Goal: Task Accomplishment & Management: Use online tool/utility

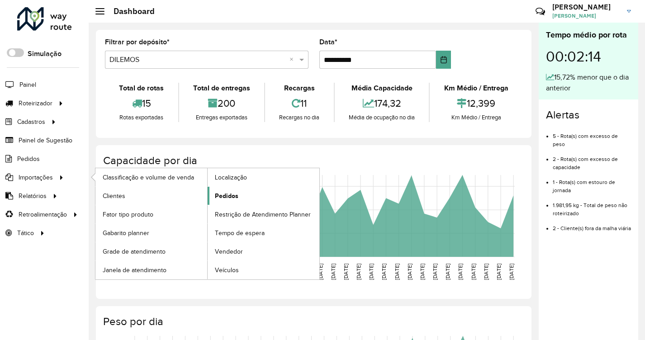
click at [221, 196] on span "Pedidos" at bounding box center [227, 195] width 24 height 9
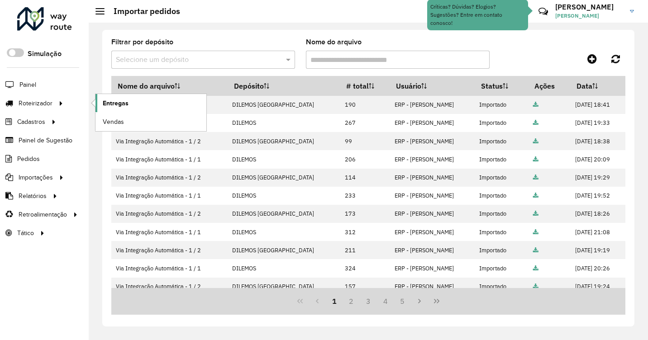
click at [115, 103] on span "Entregas" at bounding box center [116, 103] width 26 height 9
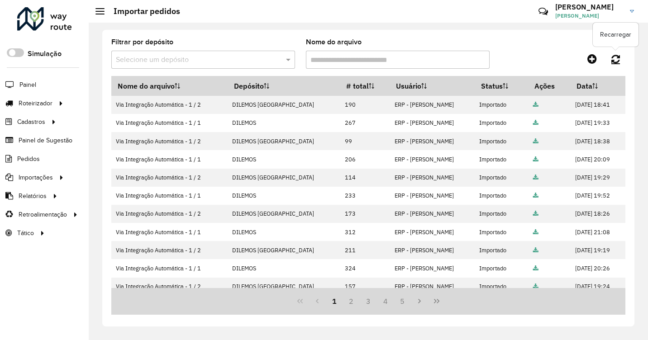
click at [612, 57] on icon at bounding box center [615, 59] width 9 height 10
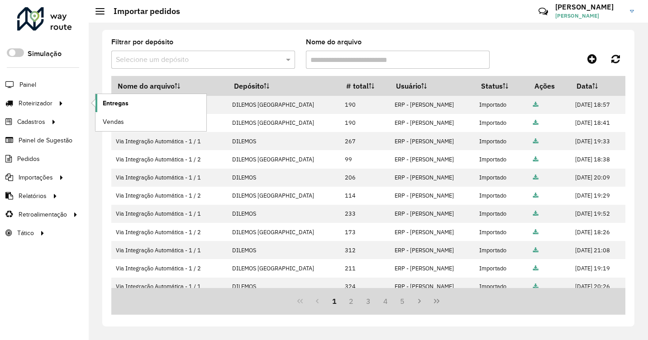
click at [117, 103] on span "Entregas" at bounding box center [116, 103] width 26 height 9
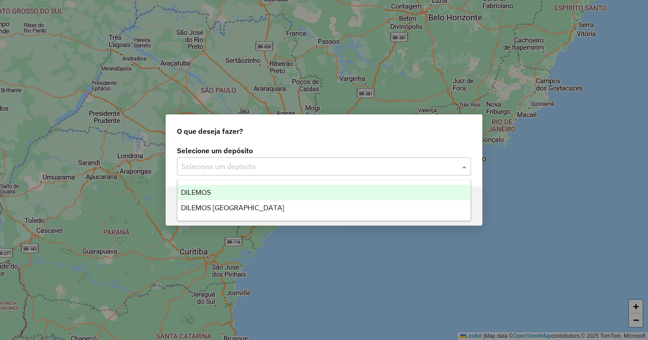
click at [278, 167] on input "text" at bounding box center [314, 166] width 267 height 11
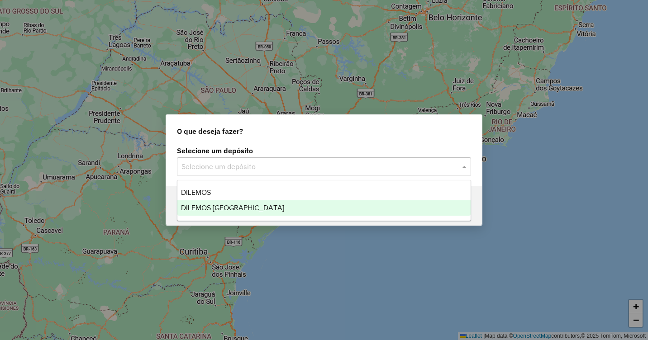
click at [214, 205] on span "DILEMOS [GEOGRAPHIC_DATA]" at bounding box center [232, 208] width 103 height 8
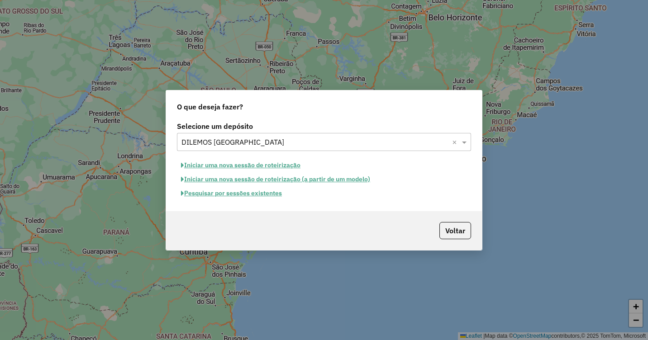
click at [242, 166] on button "Iniciar uma nova sessão de roteirização" at bounding box center [241, 165] width 128 height 14
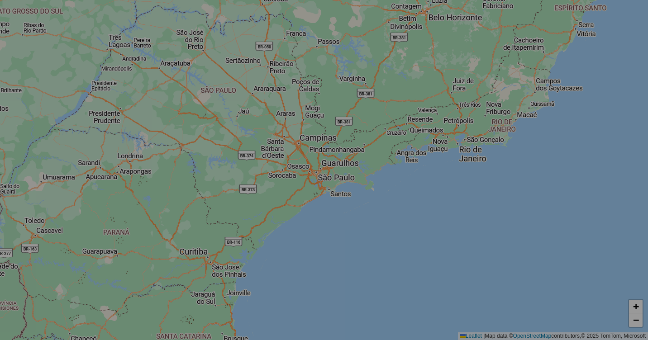
select select "*"
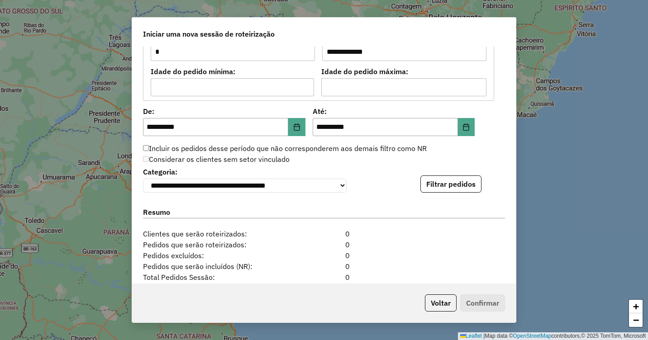
scroll to position [814, 0]
click at [441, 189] on button "Filtrar pedidos" at bounding box center [450, 183] width 61 height 17
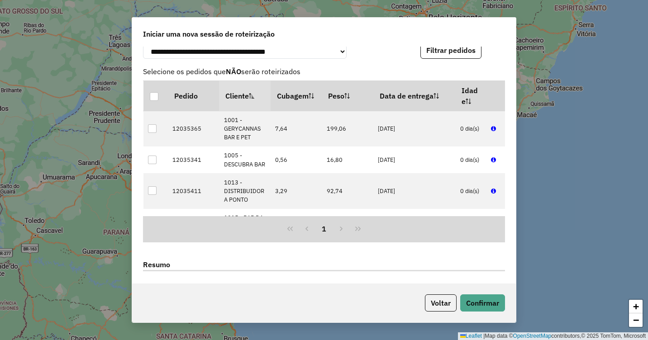
scroll to position [1040, 0]
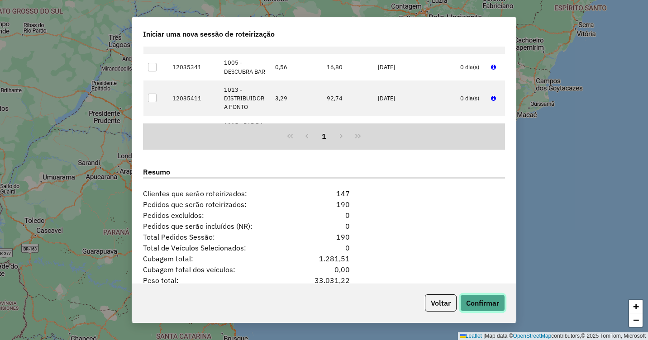
click at [476, 303] on button "Confirmar" at bounding box center [482, 302] width 45 height 17
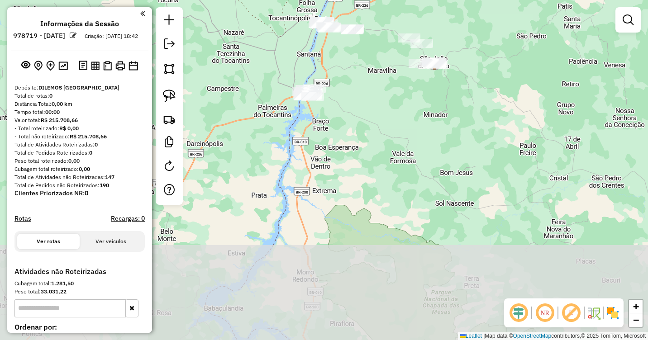
drag, startPoint x: 382, startPoint y: 242, endPoint x: 384, endPoint y: 111, distance: 130.3
click at [384, 111] on div "Janela de atendimento Grade de atendimento Capacidade Transportadoras Veículos …" at bounding box center [324, 170] width 648 height 340
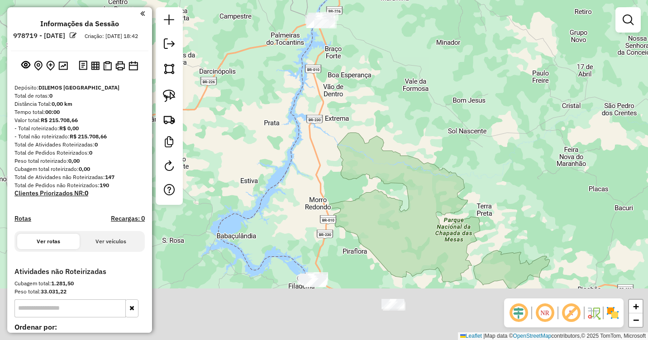
drag, startPoint x: 366, startPoint y: 147, endPoint x: 366, endPoint y: 45, distance: 102.7
click at [366, 39] on div "Janela de atendimento Grade de atendimento Capacidade Transportadoras Veículos …" at bounding box center [324, 170] width 648 height 340
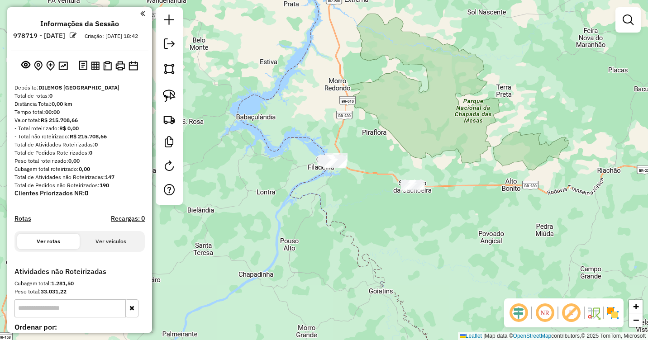
drag, startPoint x: 366, startPoint y: 157, endPoint x: 385, endPoint y: 126, distance: 36.3
click at [386, 120] on div "Janela de atendimento Grade de atendimento Capacidade Transportadoras Veículos …" at bounding box center [324, 170] width 648 height 340
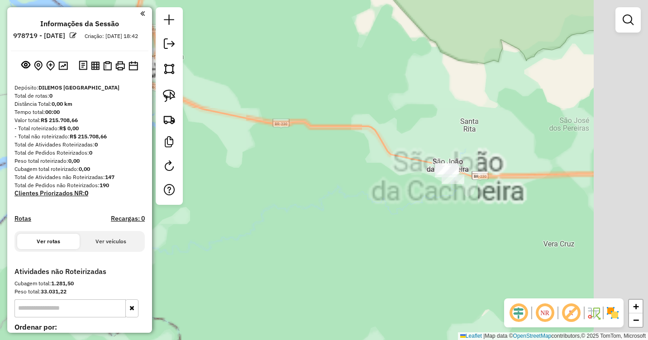
drag, startPoint x: 472, startPoint y: 195, endPoint x: 390, endPoint y: 99, distance: 126.1
click at [392, 92] on div "Janela de atendimento Grade de atendimento Capacidade Transportadoras Veículos …" at bounding box center [324, 170] width 648 height 340
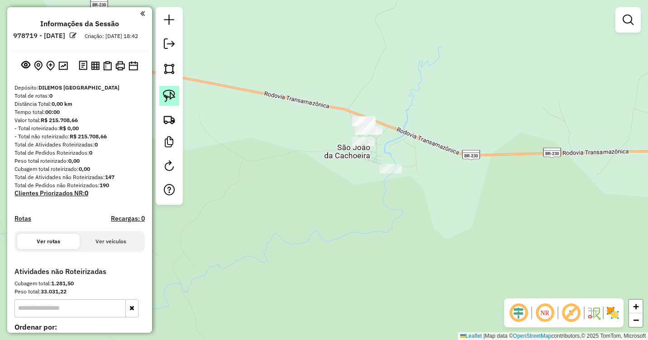
drag, startPoint x: 167, startPoint y: 91, endPoint x: 383, endPoint y: 114, distance: 217.4
click at [167, 92] on img at bounding box center [169, 96] width 13 height 13
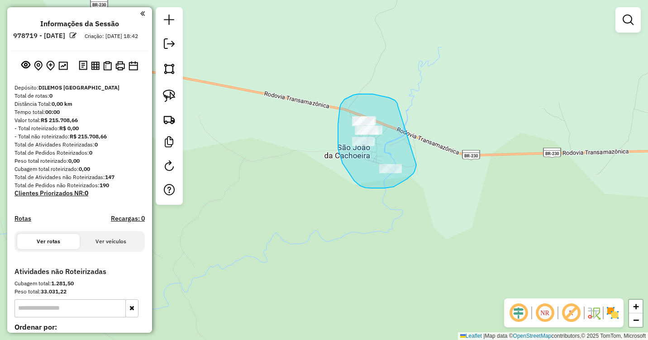
drag, startPoint x: 396, startPoint y: 102, endPoint x: 416, endPoint y: 157, distance: 58.8
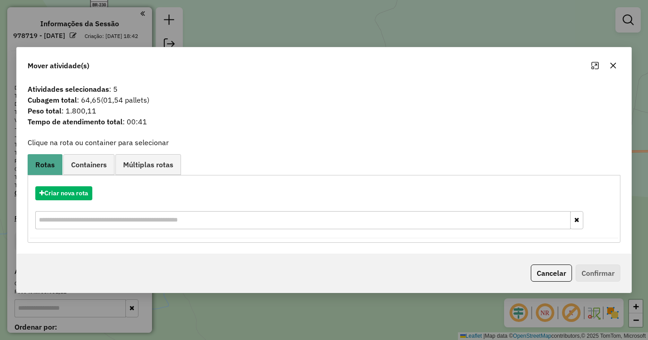
click at [613, 64] on icon "button" at bounding box center [612, 65] width 7 height 7
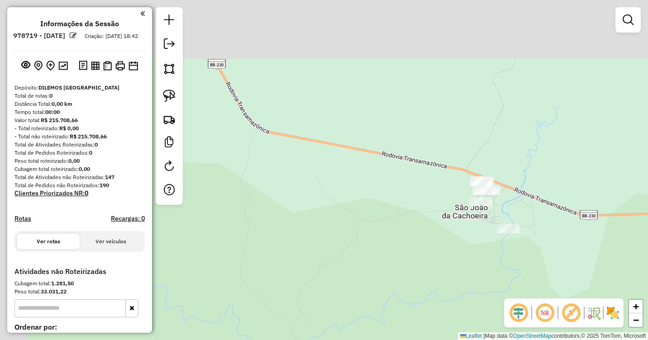
drag, startPoint x: 343, startPoint y: 82, endPoint x: 524, endPoint y: 160, distance: 196.5
click at [524, 160] on div "Janela de atendimento Grade de atendimento Capacidade Transportadoras Veículos …" at bounding box center [324, 170] width 648 height 340
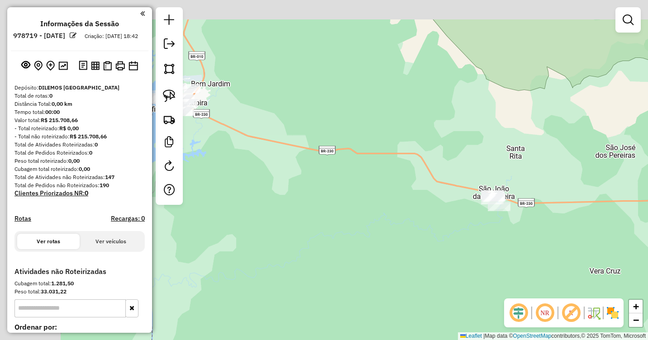
drag, startPoint x: 318, startPoint y: 126, endPoint x: 434, endPoint y: 179, distance: 127.5
click at [434, 179] on div "Janela de atendimento Grade de atendimento Capacidade Transportadoras Veículos …" at bounding box center [324, 170] width 648 height 340
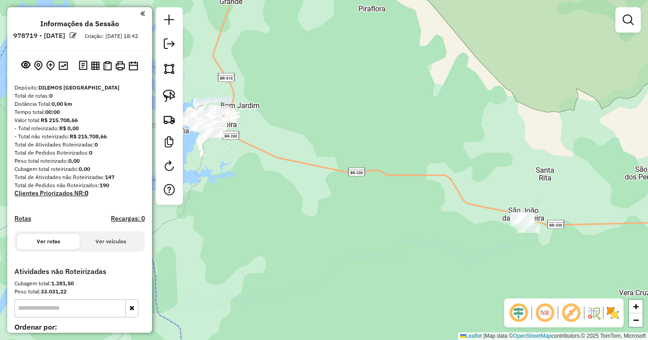
drag, startPoint x: 309, startPoint y: 110, endPoint x: 404, endPoint y: 153, distance: 103.8
click at [404, 153] on div "Janela de atendimento Grade de atendimento Capacidade Transportadoras Veículos …" at bounding box center [324, 170] width 648 height 340
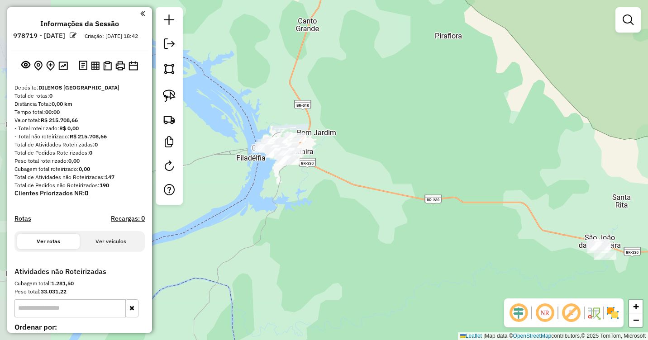
drag, startPoint x: 326, startPoint y: 143, endPoint x: 366, endPoint y: 152, distance: 41.1
click at [366, 152] on div "Janela de atendimento Grade de atendimento Capacidade Transportadoras Veículos …" at bounding box center [324, 170] width 648 height 340
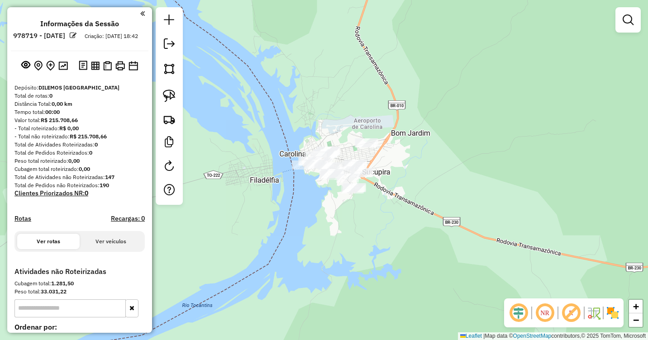
drag, startPoint x: 338, startPoint y: 158, endPoint x: 393, endPoint y: 160, distance: 54.8
click at [393, 160] on div "Janela de atendimento Grade de atendimento Capacidade Transportadoras Veículos …" at bounding box center [324, 170] width 648 height 340
click at [165, 101] on img at bounding box center [169, 96] width 13 height 13
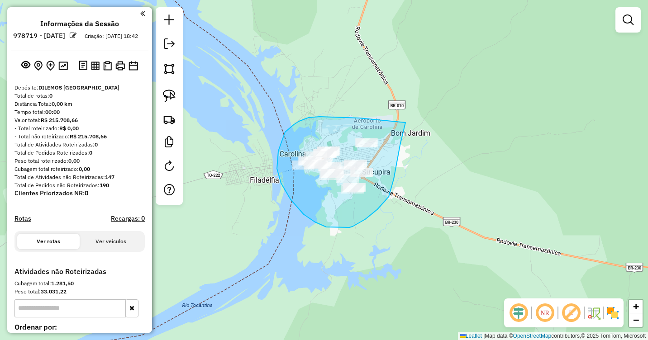
drag, startPoint x: 359, startPoint y: 118, endPoint x: 405, endPoint y: 123, distance: 46.4
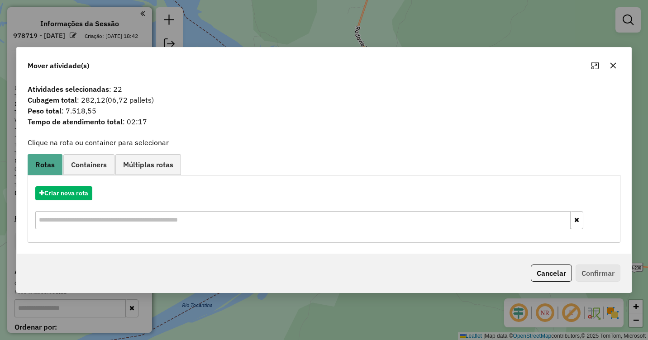
click at [610, 67] on icon "button" at bounding box center [612, 65] width 7 height 7
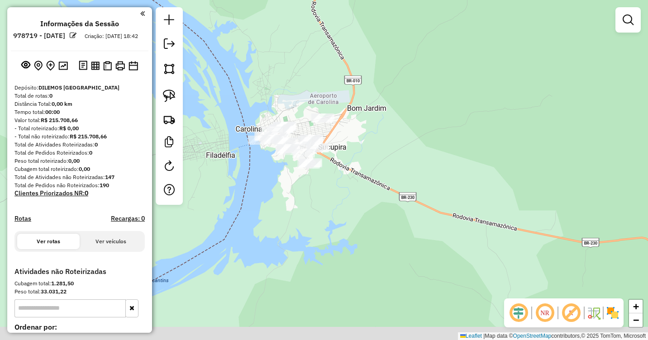
drag, startPoint x: 450, startPoint y: 198, endPoint x: 394, endPoint y: 158, distance: 68.9
click at [395, 161] on div "Janela de atendimento Grade de atendimento Capacidade Transportadoras Veículos …" at bounding box center [324, 170] width 648 height 340
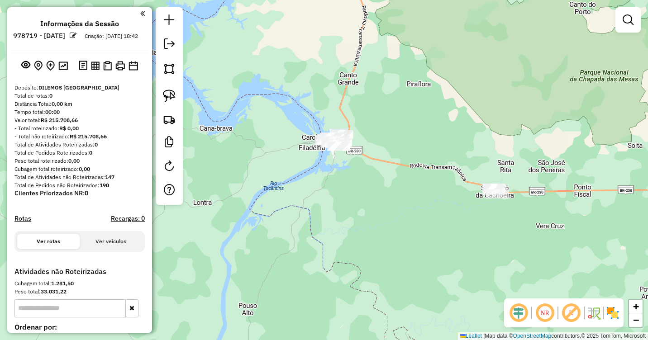
drag, startPoint x: 502, startPoint y: 158, endPoint x: 473, endPoint y: 152, distance: 29.6
click at [473, 152] on div "Janela de atendimento Grade de atendimento Capacidade Transportadoras Veículos …" at bounding box center [324, 170] width 648 height 340
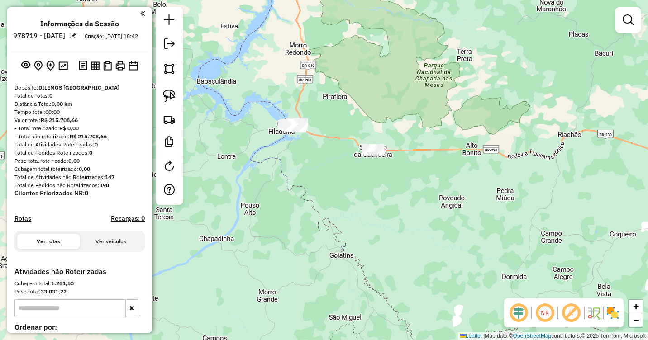
drag, startPoint x: 573, startPoint y: 219, endPoint x: 478, endPoint y: 216, distance: 94.6
click at [478, 216] on div "Janela de atendimento Grade de atendimento Capacidade Transportadoras Veículos …" at bounding box center [324, 170] width 648 height 340
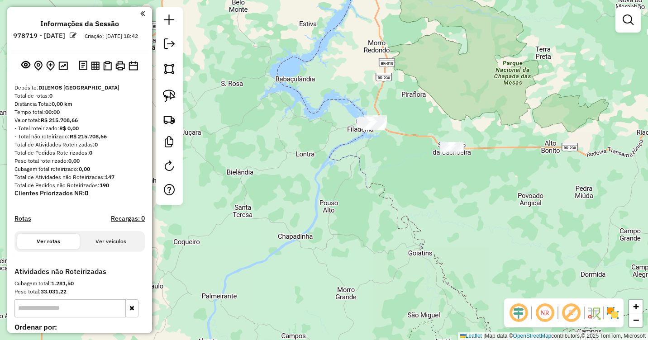
drag, startPoint x: 419, startPoint y: 209, endPoint x: 498, endPoint y: 206, distance: 79.2
click at [498, 206] on div "Janela de atendimento Grade de atendimento Capacidade Transportadoras Veículos …" at bounding box center [324, 170] width 648 height 340
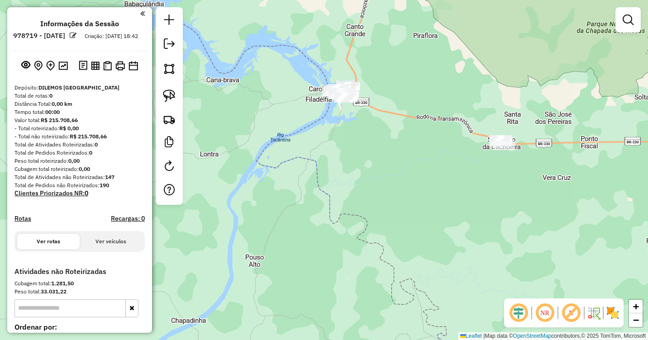
drag, startPoint x: 416, startPoint y: 145, endPoint x: 431, endPoint y: 148, distance: 15.4
click at [431, 148] on div "Janela de atendimento Grade de atendimento Capacidade Transportadoras Veículos …" at bounding box center [324, 170] width 648 height 340
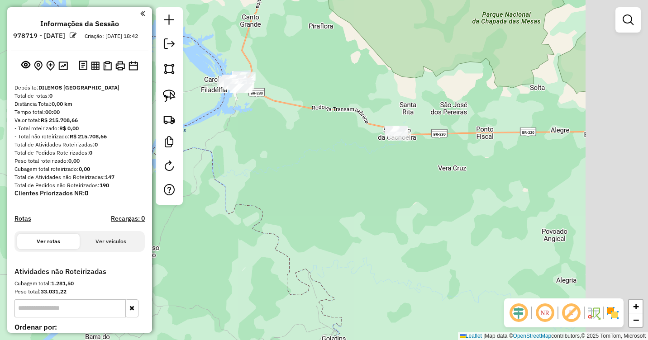
drag, startPoint x: 535, startPoint y: 179, endPoint x: 394, endPoint y: 168, distance: 142.0
click at [395, 168] on div "Janela de atendimento Grade de atendimento Capacidade Transportadoras Veículos …" at bounding box center [324, 170] width 648 height 340
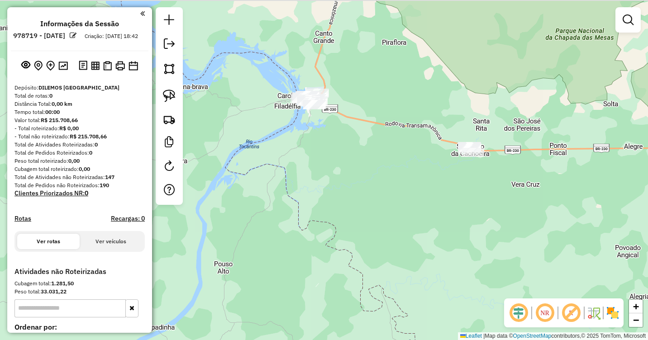
drag, startPoint x: 310, startPoint y: 148, endPoint x: 455, endPoint y: 171, distance: 146.1
click at [455, 171] on div "Janela de atendimento Grade de atendimento Capacidade Transportadoras Veículos …" at bounding box center [324, 170] width 648 height 340
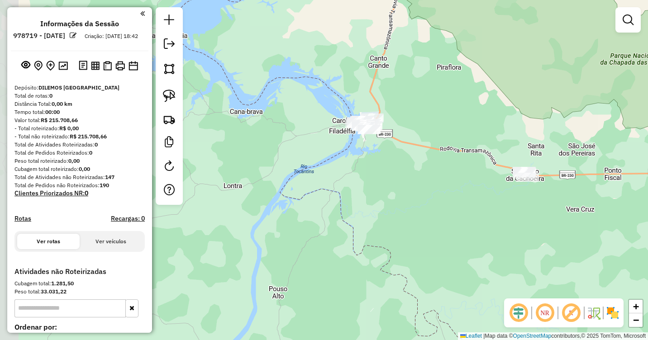
drag, startPoint x: 407, startPoint y: 144, endPoint x: 426, endPoint y: 164, distance: 27.8
click at [426, 164] on div "Janela de atendimento Grade de atendimento Capacidade Transportadoras Veículos …" at bounding box center [324, 170] width 648 height 340
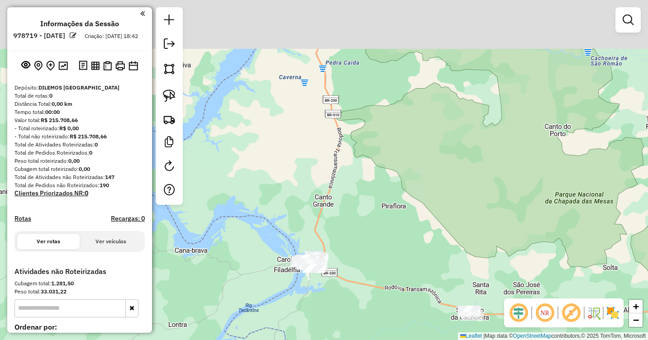
drag, startPoint x: 413, startPoint y: 72, endPoint x: 351, endPoint y: 205, distance: 146.7
click at [351, 219] on div "Janela de atendimento Grade de atendimento Capacidade Transportadoras Veículos …" at bounding box center [324, 170] width 648 height 340
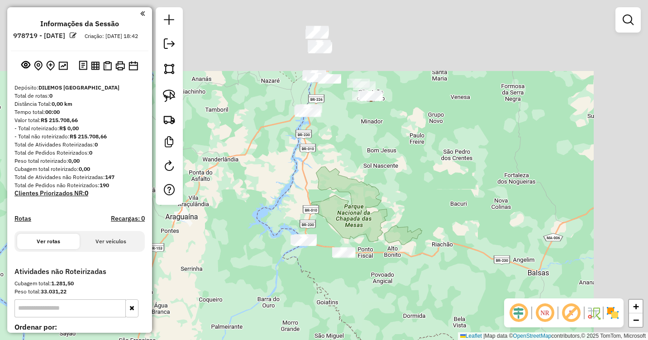
drag, startPoint x: 409, startPoint y: 63, endPoint x: 324, endPoint y: 238, distance: 194.2
click at [324, 238] on div "Janela de atendimento Grade de atendimento Capacidade Transportadoras Veículos …" at bounding box center [324, 170] width 648 height 340
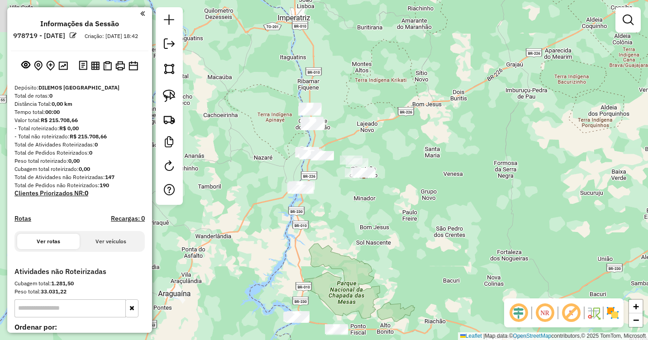
click at [342, 187] on div "Janela de atendimento Grade de atendimento Capacidade Transportadoras Veículos …" at bounding box center [324, 170] width 648 height 340
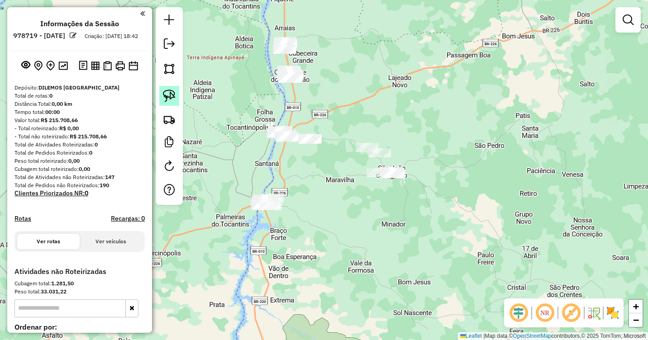
click at [166, 95] on img at bounding box center [169, 96] width 13 height 13
drag, startPoint x: 288, startPoint y: 186, endPoint x: 284, endPoint y: 202, distance: 16.8
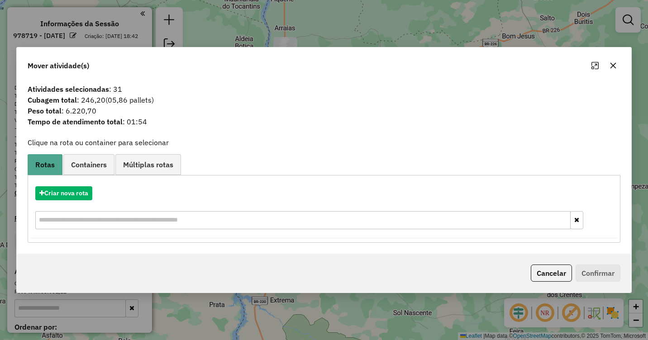
click at [613, 68] on icon "button" at bounding box center [612, 65] width 7 height 7
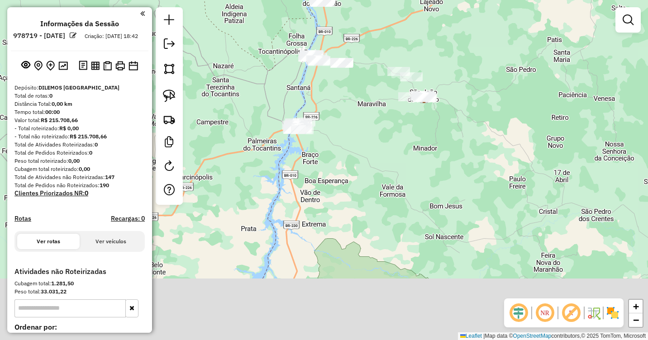
drag, startPoint x: 327, startPoint y: 250, endPoint x: 362, endPoint y: 161, distance: 95.9
click at [362, 161] on div "Janela de atendimento Grade de atendimento Capacidade Transportadoras Veículos …" at bounding box center [324, 170] width 648 height 340
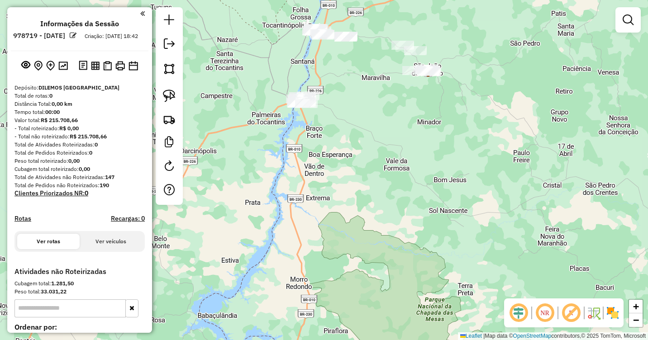
drag, startPoint x: 344, startPoint y: 223, endPoint x: 353, endPoint y: 99, distance: 125.1
click at [358, 88] on div "Janela de atendimento Grade de atendimento Capacidade Transportadoras Veículos …" at bounding box center [324, 170] width 648 height 340
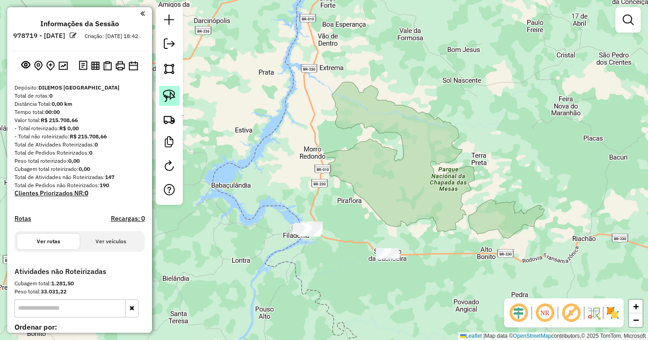
click at [172, 97] on img at bounding box center [169, 96] width 13 height 13
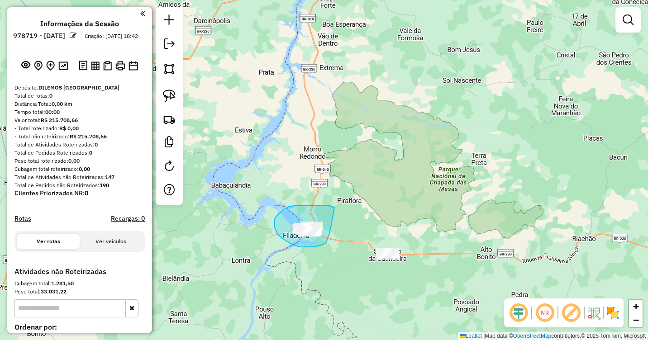
drag, startPoint x: 334, startPoint y: 208, endPoint x: 331, endPoint y: 225, distance: 17.5
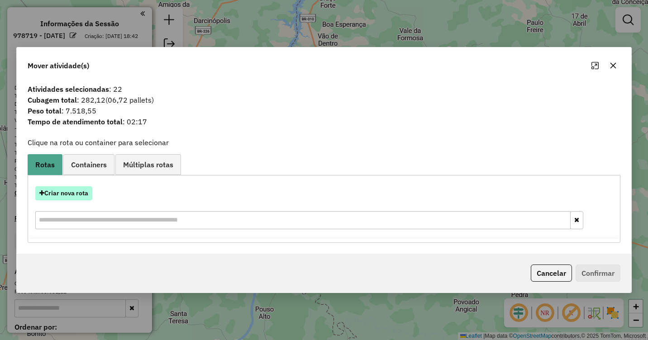
click at [57, 192] on button "Criar nova rota" at bounding box center [63, 193] width 57 height 14
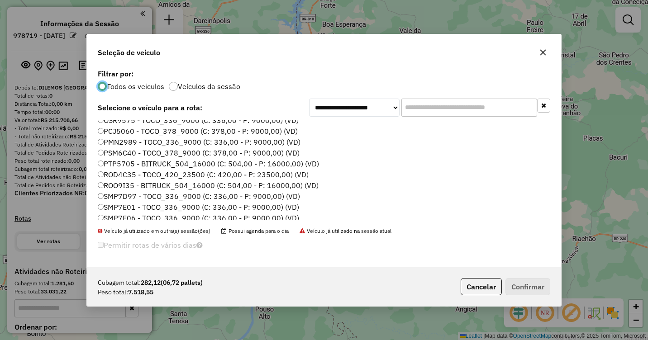
scroll to position [96, 0]
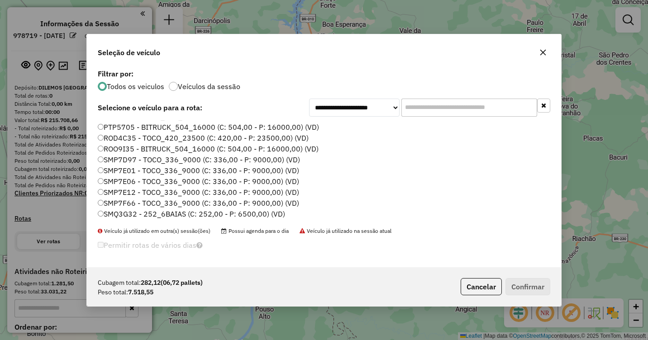
click at [117, 168] on label "SMP7E01 - TOCO_336_9000 (C: 336,00 - P: 9000,00) (VD)" at bounding box center [198, 170] width 201 height 11
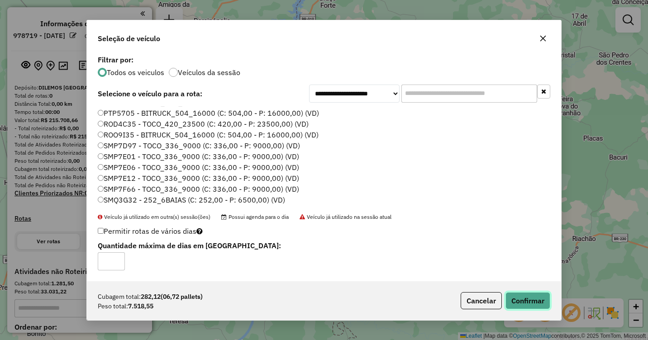
click at [525, 299] on button "Confirmar" at bounding box center [527, 300] width 45 height 17
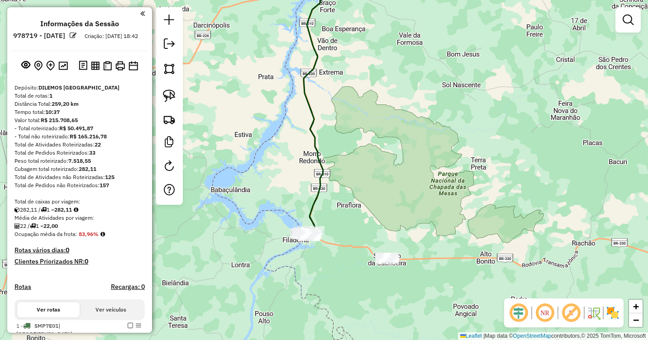
drag, startPoint x: 379, startPoint y: 131, endPoint x: 368, endPoint y: 226, distance: 95.1
click at [368, 226] on div "Janela de atendimento Grade de atendimento Capacidade Transportadoras Veículos …" at bounding box center [324, 170] width 648 height 340
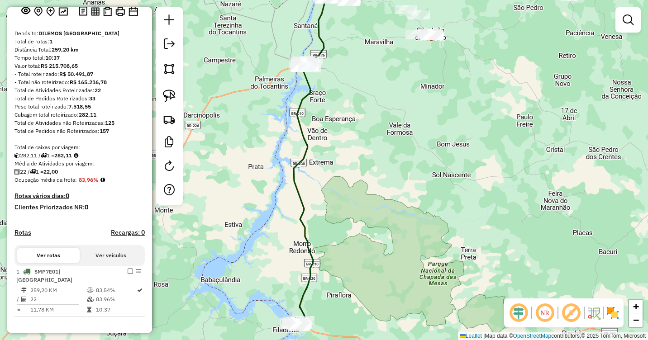
scroll to position [90, 0]
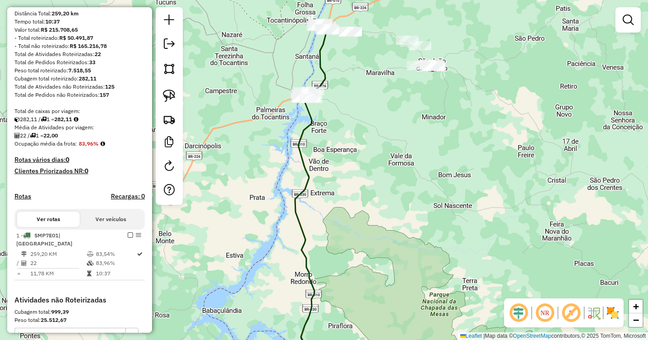
drag, startPoint x: 325, startPoint y: 151, endPoint x: 315, endPoint y: 247, distance: 96.4
click at [315, 247] on div "Janela de atendimento Grade de atendimento Capacidade Transportadoras Veículos …" at bounding box center [324, 170] width 648 height 340
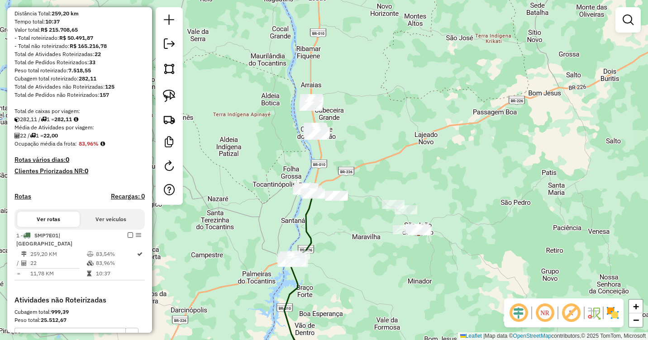
drag, startPoint x: 331, startPoint y: 136, endPoint x: 328, endPoint y: 236, distance: 100.5
click at [328, 236] on div "Janela de atendimento Grade de atendimento Capacidade Transportadoras Veículos …" at bounding box center [324, 170] width 648 height 340
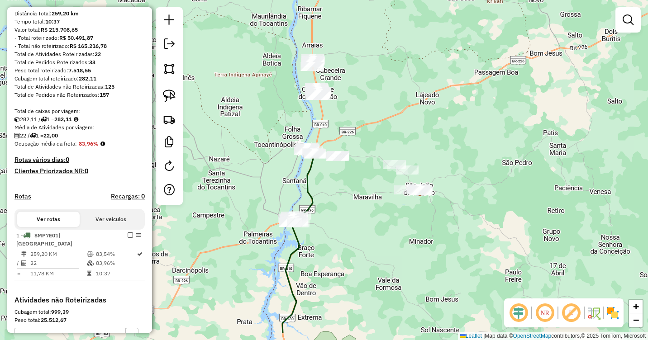
drag, startPoint x: 323, startPoint y: 222, endPoint x: 322, endPoint y: 184, distance: 38.0
click at [322, 185] on div "Janela de atendimento Grade de atendimento Capacidade Transportadoras Veículos …" at bounding box center [324, 170] width 648 height 340
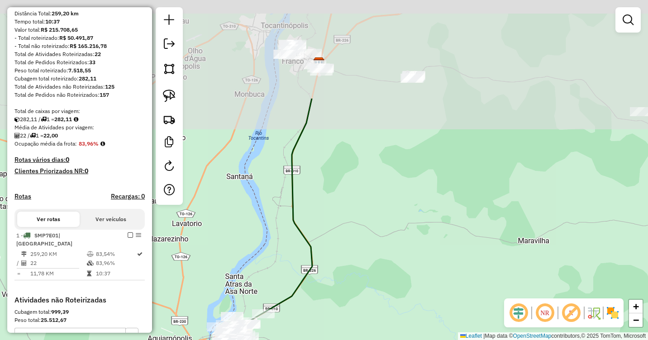
drag, startPoint x: 324, startPoint y: 172, endPoint x: 341, endPoint y: 294, distance: 123.3
click at [341, 294] on div "Janela de atendimento Grade de atendimento Capacidade Transportadoras Veículos …" at bounding box center [324, 170] width 648 height 340
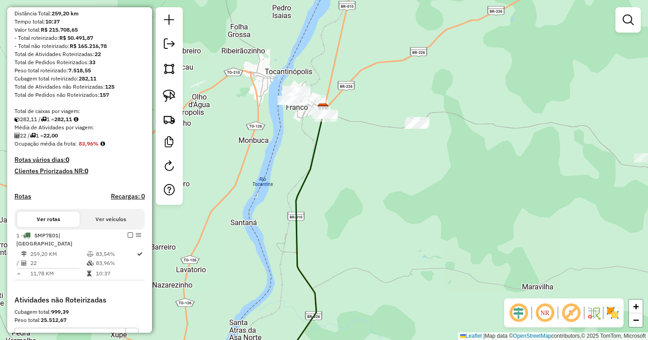
drag, startPoint x: 368, startPoint y: 52, endPoint x: 353, endPoint y: 232, distance: 179.8
click at [353, 233] on div "Janela de atendimento Grade de atendimento Capacidade Transportadoras Veículos …" at bounding box center [324, 170] width 648 height 340
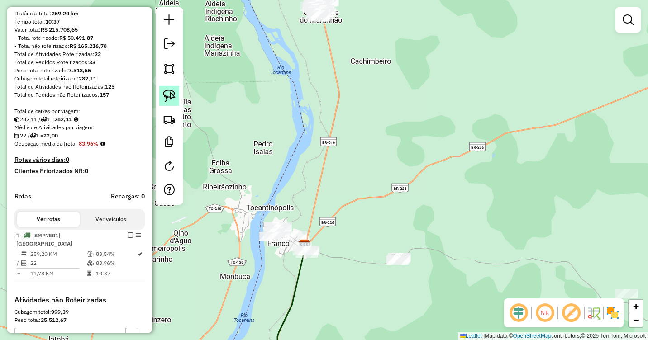
drag, startPoint x: 172, startPoint y: 95, endPoint x: 242, endPoint y: 146, distance: 85.5
click at [174, 96] on img at bounding box center [169, 96] width 13 height 13
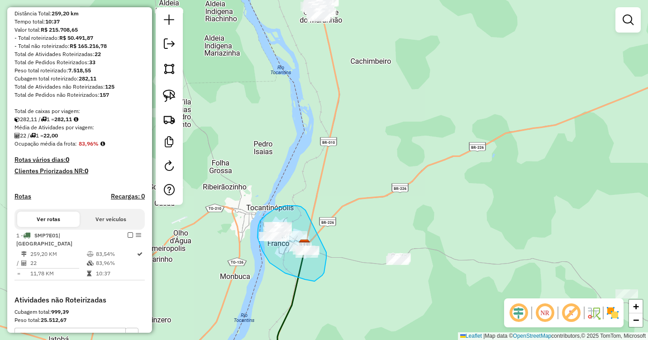
drag, startPoint x: 295, startPoint y: 206, endPoint x: 325, endPoint y: 250, distance: 53.1
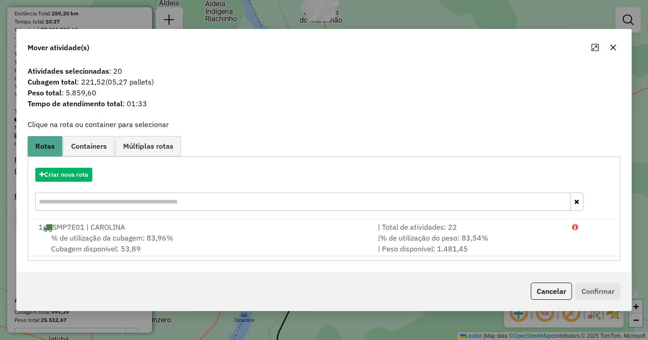
click at [612, 47] on icon "button" at bounding box center [613, 47] width 6 height 6
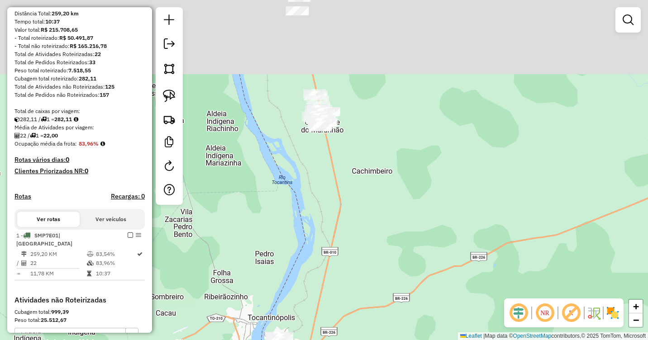
drag, startPoint x: 348, startPoint y: 87, endPoint x: 334, endPoint y: 166, distance: 79.9
click at [342, 212] on div "Janela de atendimento Grade de atendimento Capacidade Transportadoras Veículos …" at bounding box center [324, 170] width 648 height 340
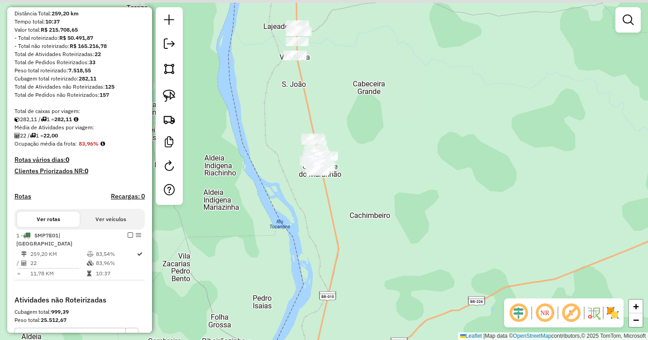
drag, startPoint x: 313, startPoint y: 70, endPoint x: 313, endPoint y: 114, distance: 43.4
click at [313, 113] on div "Janela de atendimento Grade de atendimento Capacidade Transportadoras Veículos …" at bounding box center [324, 170] width 648 height 340
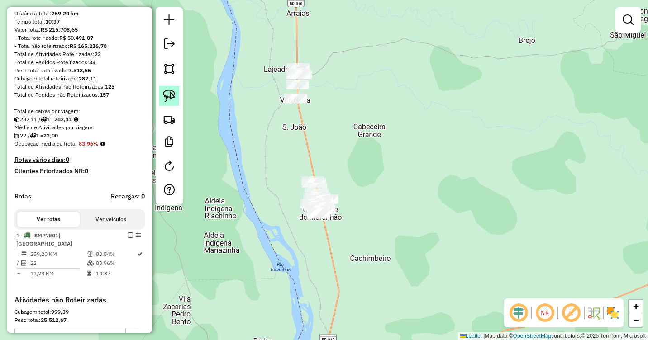
click at [172, 97] on img at bounding box center [169, 96] width 13 height 13
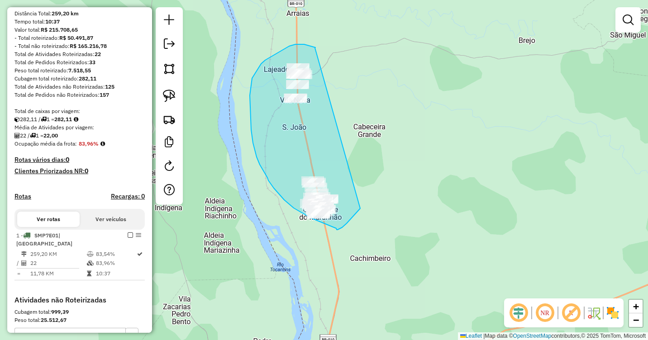
drag, startPoint x: 315, startPoint y: 48, endPoint x: 363, endPoint y: 201, distance: 160.4
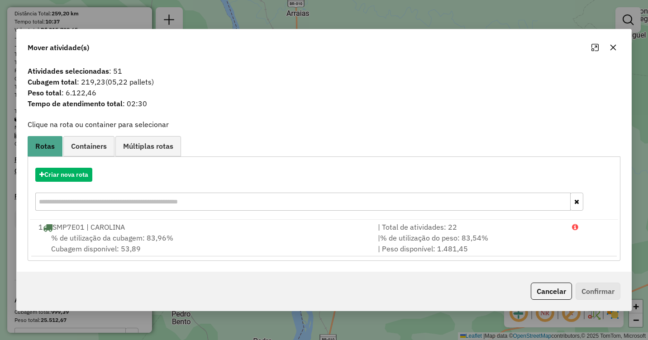
click at [610, 49] on icon "button" at bounding box center [612, 47] width 7 height 7
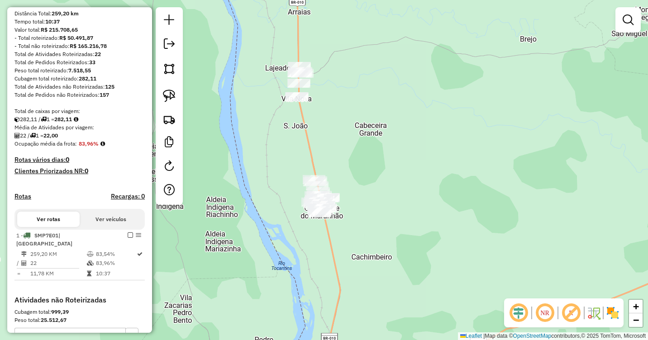
drag, startPoint x: 358, startPoint y: 226, endPoint x: 368, endPoint y: 61, distance: 165.9
click at [368, 62] on div "Janela de atendimento Grade de atendimento Capacidade Transportadoras Veículos …" at bounding box center [324, 170] width 648 height 340
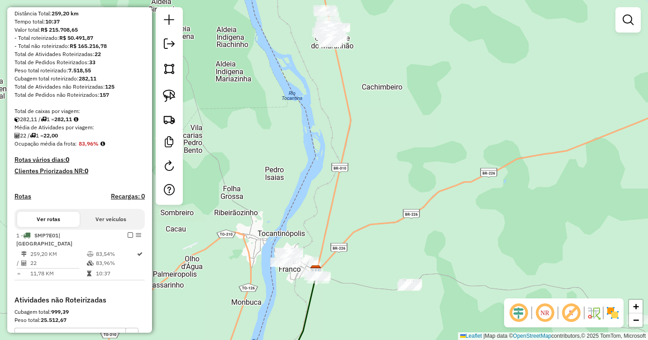
drag, startPoint x: 340, startPoint y: 231, endPoint x: 357, endPoint y: 161, distance: 71.4
click at [358, 162] on div "Janela de atendimento Grade de atendimento Capacidade Transportadoras Veículos …" at bounding box center [324, 170] width 648 height 340
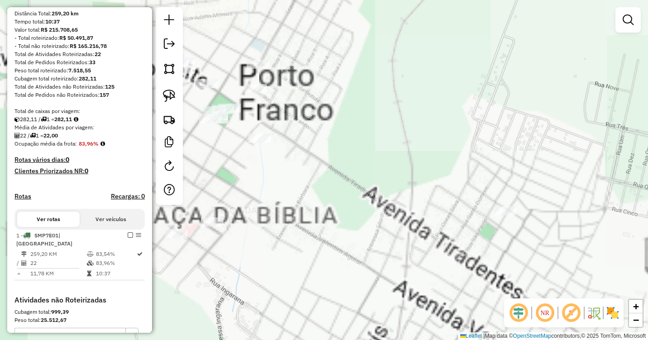
drag, startPoint x: 270, startPoint y: 142, endPoint x: 487, endPoint y: 163, distance: 218.2
click at [487, 163] on div "Janela de atendimento Grade de atendimento Capacidade Transportadoras Veículos …" at bounding box center [324, 170] width 648 height 340
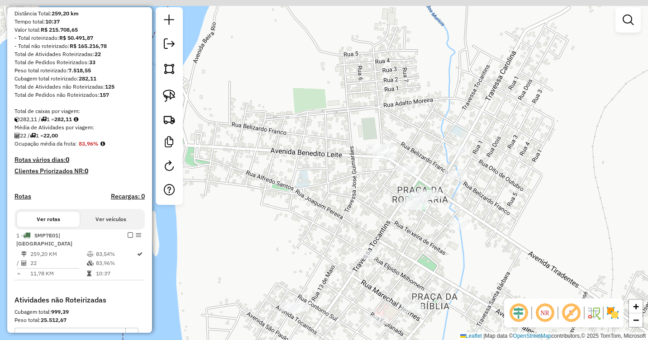
drag, startPoint x: 355, startPoint y: 152, endPoint x: 517, endPoint y: 267, distance: 199.8
click at [518, 269] on div "Janela de atendimento Grade de atendimento Capacidade Transportadoras Veículos …" at bounding box center [324, 170] width 648 height 340
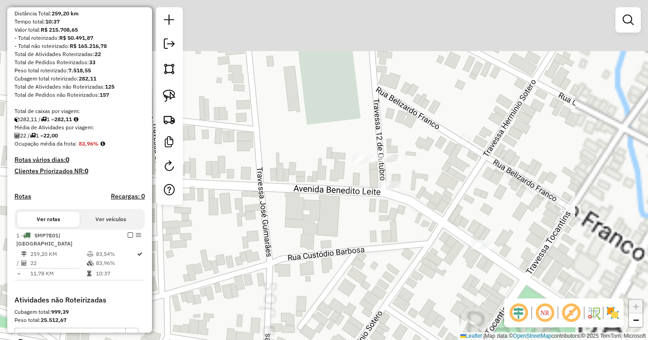
drag, startPoint x: 453, startPoint y: 160, endPoint x: 341, endPoint y: 218, distance: 126.2
click at [341, 218] on div "Janela de atendimento Grade de atendimento Capacidade Transportadoras Veículos …" at bounding box center [324, 170] width 648 height 340
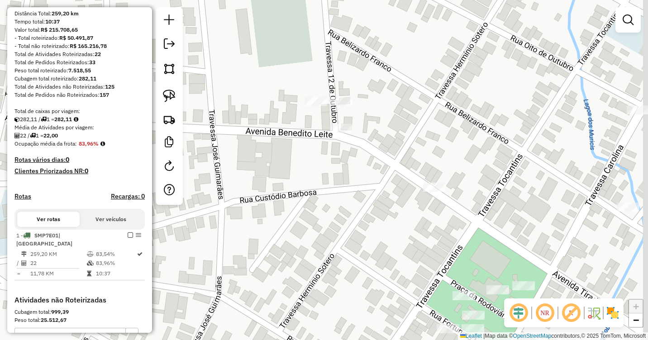
drag, startPoint x: 477, startPoint y: 205, endPoint x: 389, endPoint y: 109, distance: 130.3
click at [394, 111] on div "Janela de atendimento Grade de atendimento Capacidade Transportadoras Veículos …" at bounding box center [324, 170] width 648 height 340
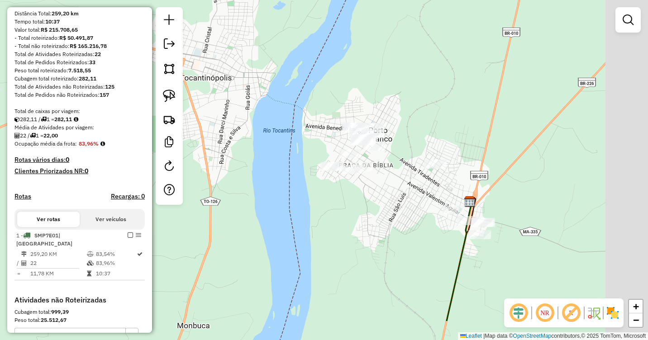
drag, startPoint x: 531, startPoint y: 187, endPoint x: 438, endPoint y: 130, distance: 109.0
click at [438, 130] on div "Janela de atendimento Grade de atendimento Capacidade Transportadoras Veículos …" at bounding box center [324, 170] width 648 height 340
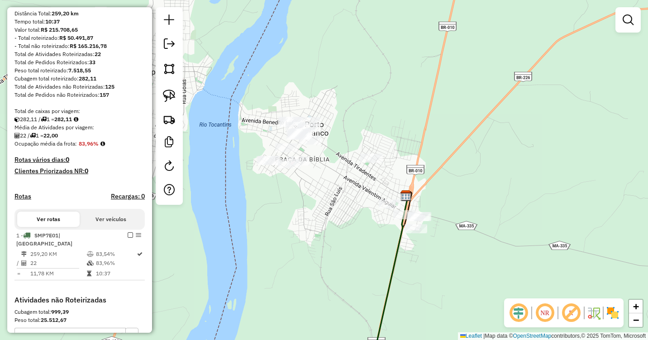
drag, startPoint x: 410, startPoint y: 97, endPoint x: 359, endPoint y: 95, distance: 51.2
click at [359, 95] on div "Janela de atendimento Grade de atendimento Capacidade Transportadoras Veículos …" at bounding box center [324, 170] width 648 height 340
click at [168, 95] on img at bounding box center [169, 96] width 13 height 13
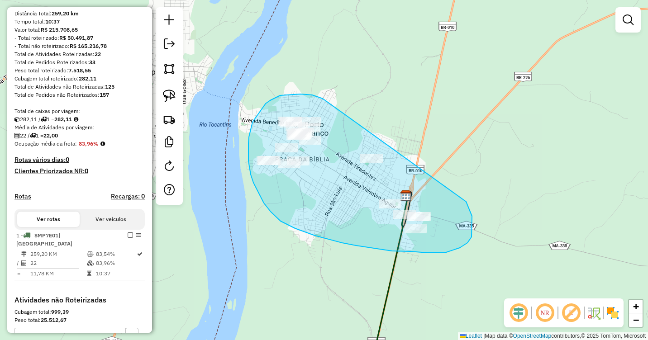
drag, startPoint x: 323, startPoint y: 99, endPoint x: 463, endPoint y: 191, distance: 168.5
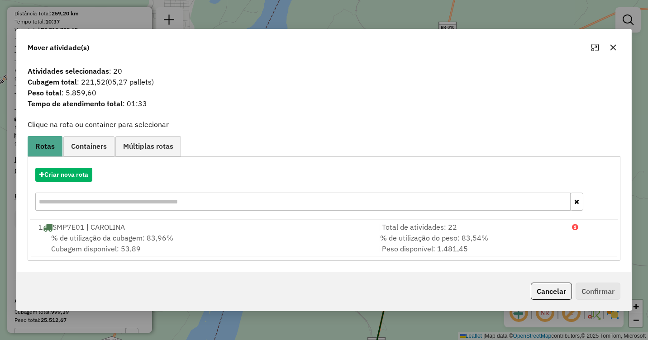
click at [613, 50] on icon "button" at bounding box center [612, 47] width 7 height 7
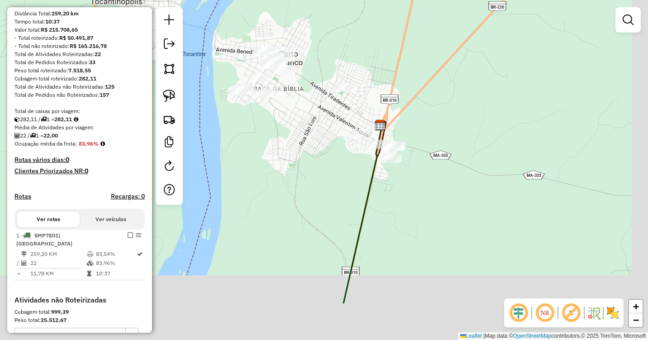
drag, startPoint x: 495, startPoint y: 219, endPoint x: 455, endPoint y: 127, distance: 101.1
click at [455, 127] on div "Janela de atendimento Grade de atendimento Capacidade Transportadoras Veículos …" at bounding box center [324, 170] width 648 height 340
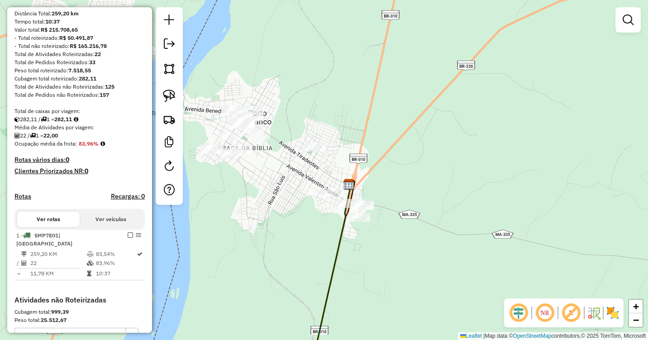
drag, startPoint x: 465, startPoint y: 97, endPoint x: 445, endPoint y: 183, distance: 88.1
click at [445, 183] on div "Janela de atendimento Grade de atendimento Capacidade Transportadoras Veículos …" at bounding box center [324, 170] width 648 height 340
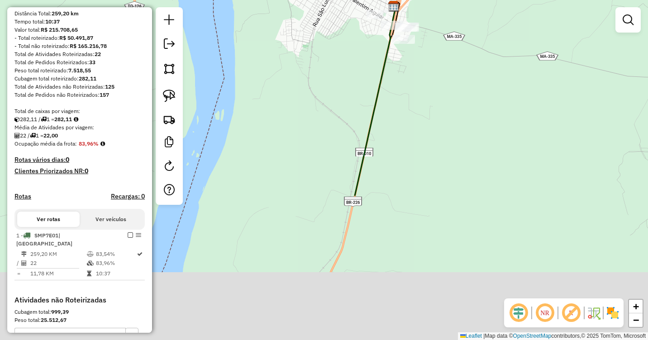
drag, startPoint x: 405, startPoint y: 191, endPoint x: 434, endPoint y: 79, distance: 115.4
click at [433, 92] on div "Janela de atendimento Grade de atendimento Capacidade Transportadoras Veículos …" at bounding box center [324, 170] width 648 height 340
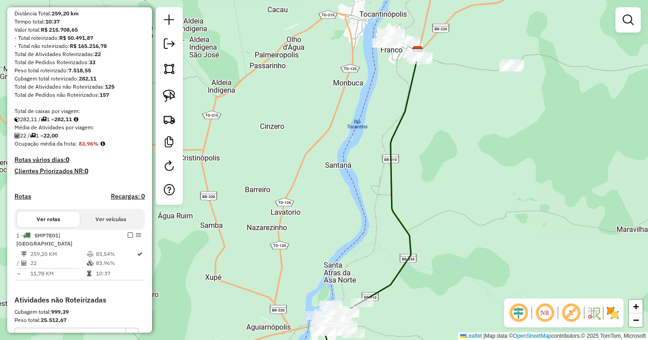
drag, startPoint x: 433, startPoint y: 223, endPoint x: 418, endPoint y: 112, distance: 112.3
click at [418, 112] on div "Janela de atendimento Grade de atendimento Capacidade Transportadoras Veículos …" at bounding box center [324, 170] width 648 height 340
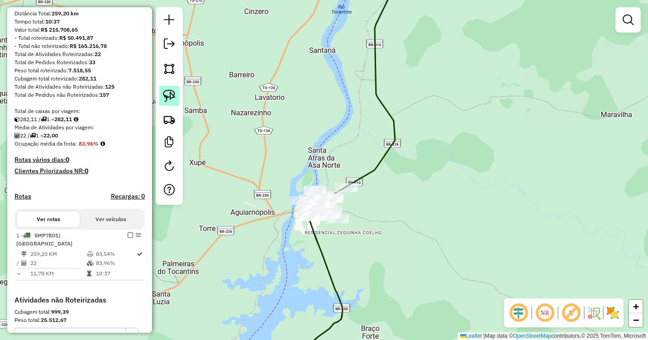
click at [169, 98] on img at bounding box center [169, 96] width 13 height 13
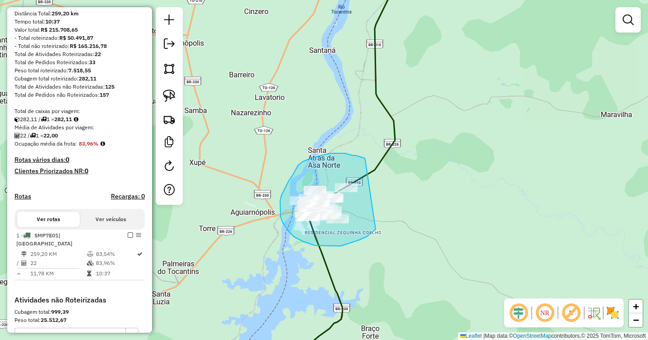
drag, startPoint x: 363, startPoint y: 158, endPoint x: 375, endPoint y: 222, distance: 65.0
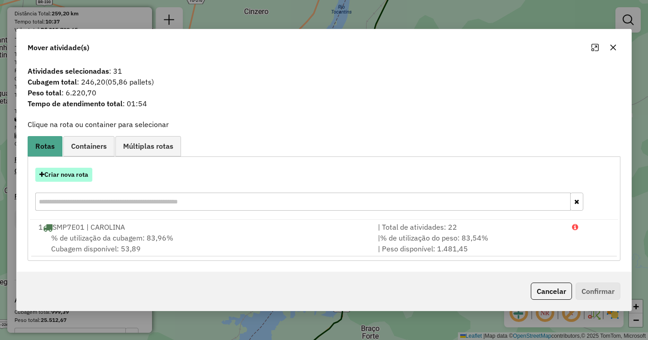
click at [72, 173] on button "Criar nova rota" at bounding box center [63, 175] width 57 height 14
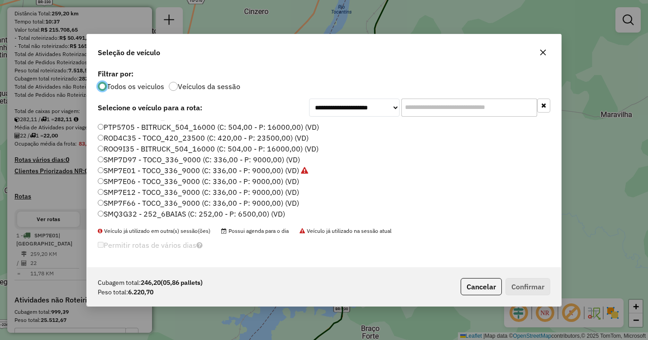
scroll to position [0, 0]
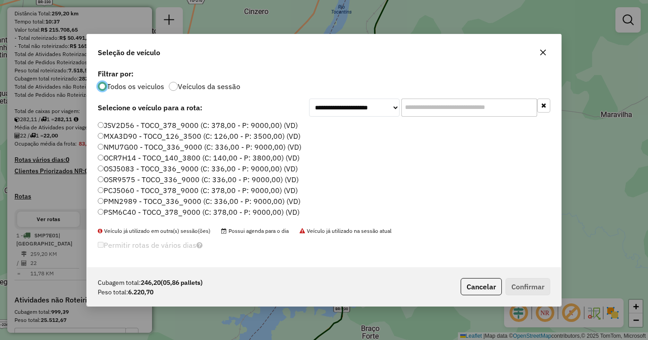
click at [113, 128] on label "JSV2D56 - TOCO_378_9000 (C: 378,00 - P: 9000,00) (VD)" at bounding box center [198, 125] width 200 height 11
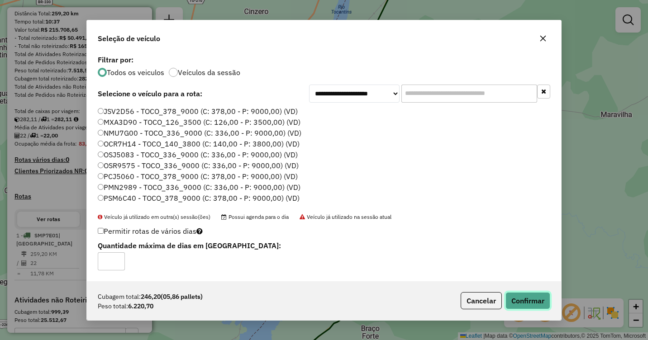
click at [520, 300] on button "Confirmar" at bounding box center [527, 300] width 45 height 17
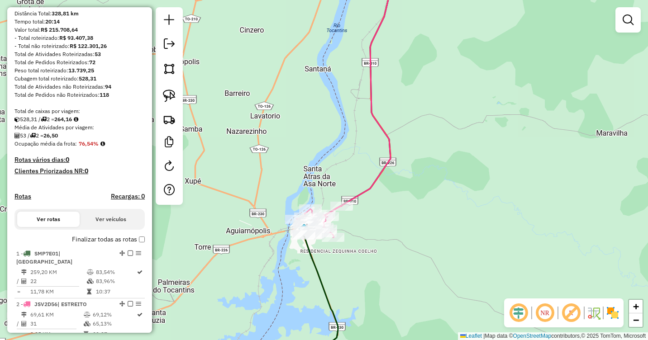
drag, startPoint x: 453, startPoint y: 115, endPoint x: 434, endPoint y: 147, distance: 36.5
click at [435, 147] on div "Janela de atendimento Grade de atendimento Capacidade Transportadoras Veículos …" at bounding box center [324, 170] width 648 height 340
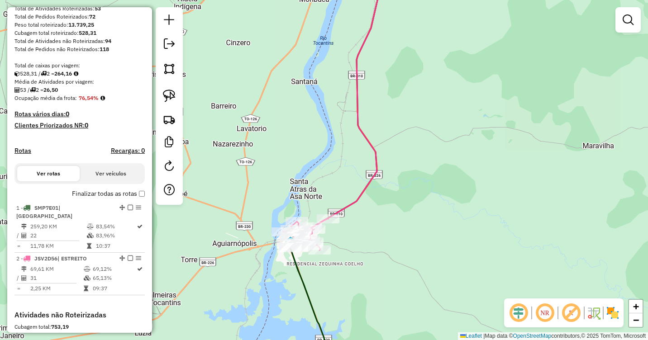
scroll to position [136, 0]
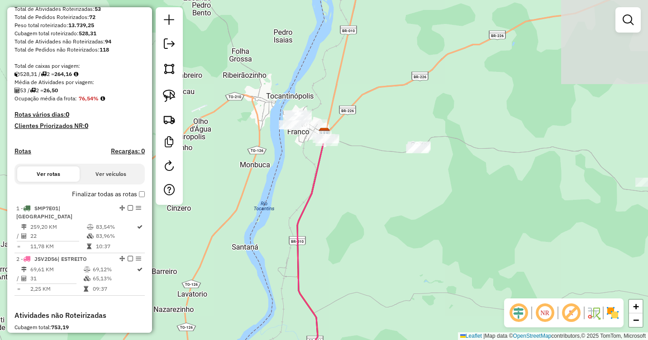
drag, startPoint x: 415, startPoint y: 78, endPoint x: 340, endPoint y: 289, distance: 224.2
click at [340, 289] on div "Janela de atendimento Grade de atendimento Capacidade Transportadoras Veículos …" at bounding box center [324, 170] width 648 height 340
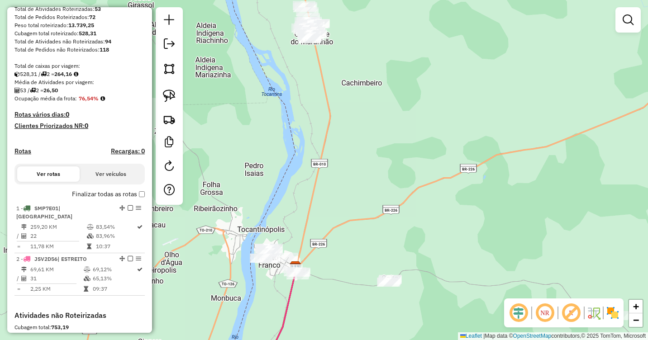
drag, startPoint x: 362, startPoint y: 148, endPoint x: 348, endPoint y: 235, distance: 88.0
click at [348, 235] on div "Janela de atendimento Grade de atendimento Capacidade Transportadoras Veículos …" at bounding box center [324, 170] width 648 height 340
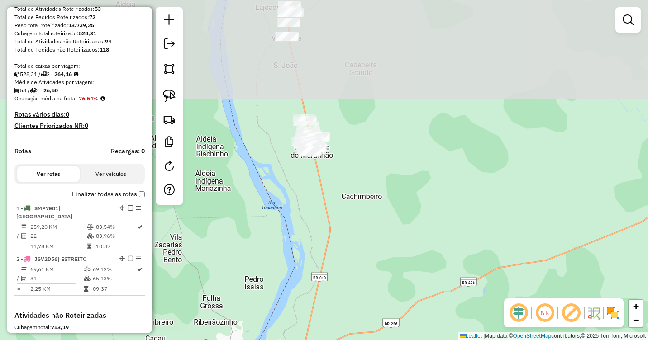
drag, startPoint x: 349, startPoint y: 147, endPoint x: 349, endPoint y: 263, distance: 115.3
click at [349, 263] on div "Janela de atendimento Grade de atendimento Capacidade Transportadoras Veículos …" at bounding box center [324, 170] width 648 height 340
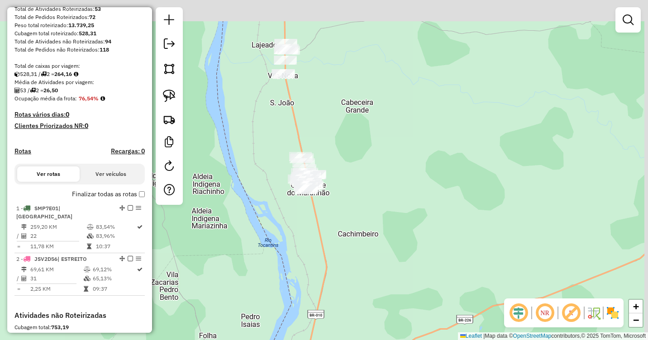
drag, startPoint x: 375, startPoint y: 145, endPoint x: 365, endPoint y: 261, distance: 116.2
click at [365, 261] on div "Janela de atendimento Grade de atendimento Capacidade Transportadoras Veículos …" at bounding box center [324, 170] width 648 height 340
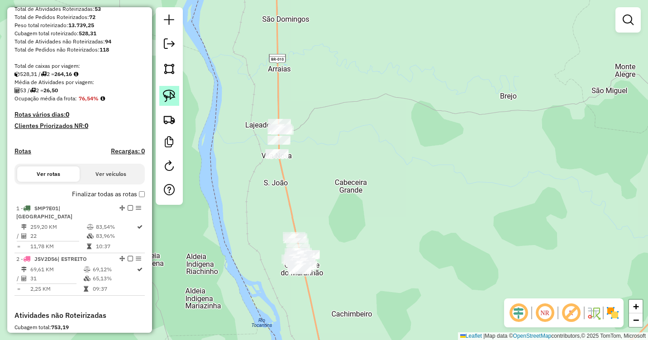
click at [172, 97] on img at bounding box center [169, 96] width 13 height 13
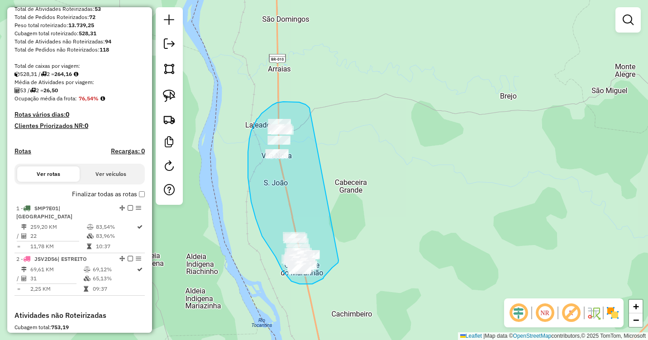
drag, startPoint x: 310, startPoint y: 110, endPoint x: 338, endPoint y: 261, distance: 152.9
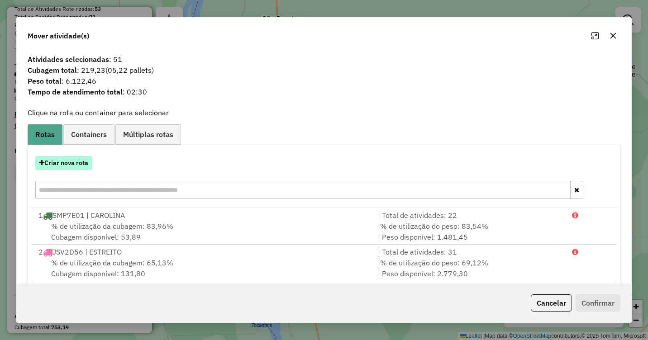
click at [81, 160] on button "Criar nova rota" at bounding box center [63, 163] width 57 height 14
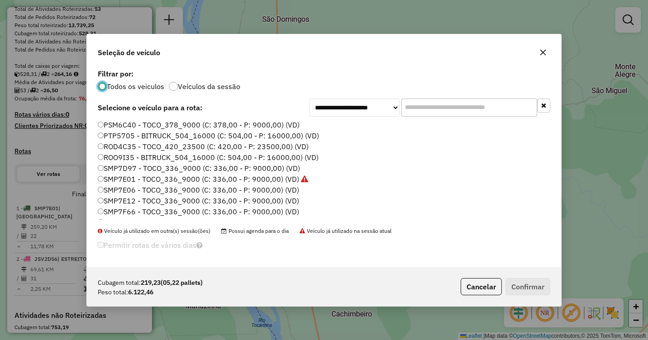
scroll to position [96, 0]
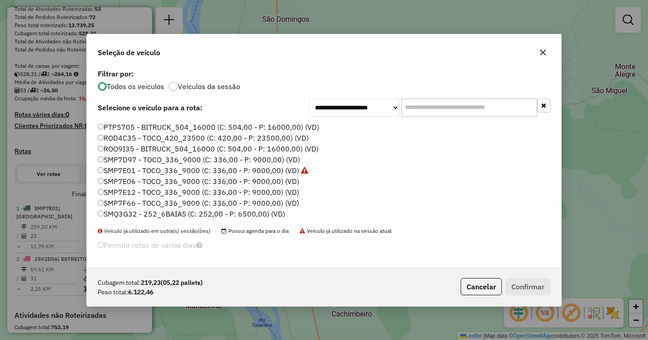
click at [116, 213] on label "SMQ3G32 - 252_6BAIAS (C: 252,00 - P: 6500,00) (VD)" at bounding box center [191, 214] width 187 height 11
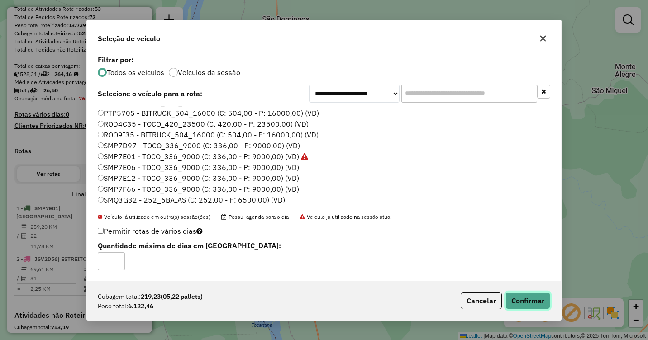
click at [518, 303] on button "Confirmar" at bounding box center [527, 300] width 45 height 17
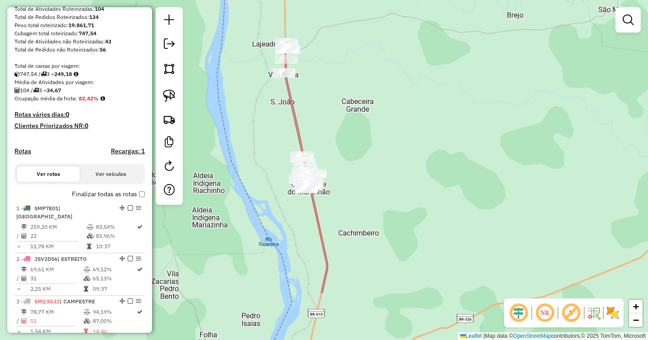
drag, startPoint x: 348, startPoint y: 278, endPoint x: 365, endPoint y: 120, distance: 158.3
click at [364, 122] on div "Janela de atendimento Grade de atendimento Capacidade Transportadoras Veículos …" at bounding box center [324, 170] width 648 height 340
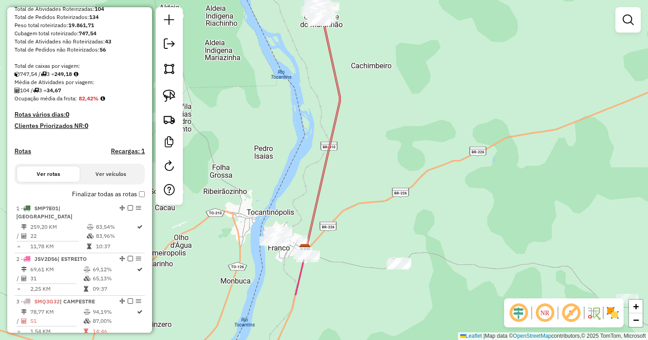
drag, startPoint x: 367, startPoint y: 259, endPoint x: 371, endPoint y: 132, distance: 127.2
click at [371, 132] on div "Janela de atendimento Grade de atendimento Capacidade Transportadoras Veículos …" at bounding box center [324, 170] width 648 height 340
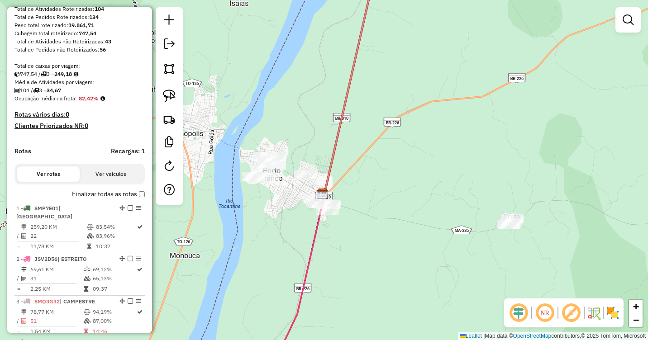
drag, startPoint x: 327, startPoint y: 189, endPoint x: 360, endPoint y: 195, distance: 33.5
click at [360, 195] on div "Janela de atendimento Grade de atendimento Capacidade Transportadoras Veículos …" at bounding box center [324, 170] width 648 height 340
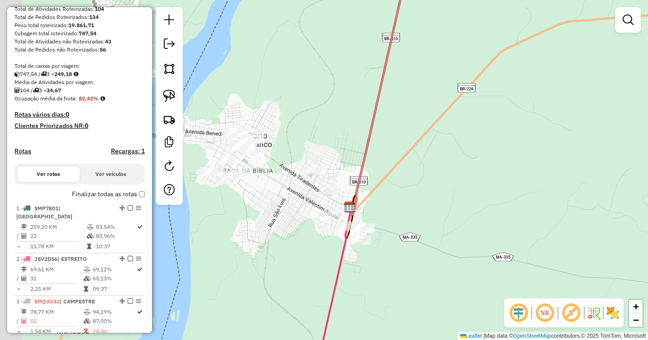
drag, startPoint x: 340, startPoint y: 186, endPoint x: 375, endPoint y: 191, distance: 34.7
click at [375, 191] on div "Janela de atendimento Grade de atendimento Capacidade Transportadoras Veículos …" at bounding box center [324, 170] width 648 height 340
click at [167, 97] on img at bounding box center [169, 96] width 13 height 13
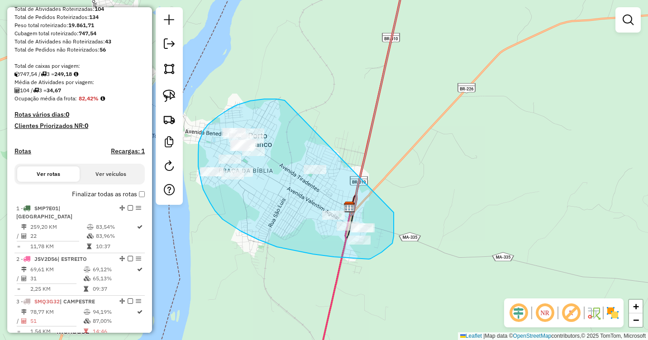
drag, startPoint x: 285, startPoint y: 100, endPoint x: 394, endPoint y: 213, distance: 156.4
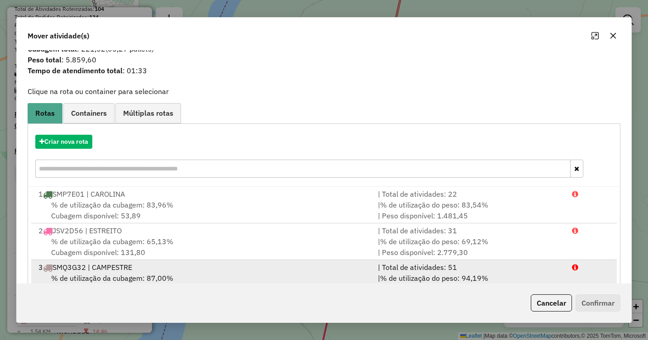
scroll to position [50, 0]
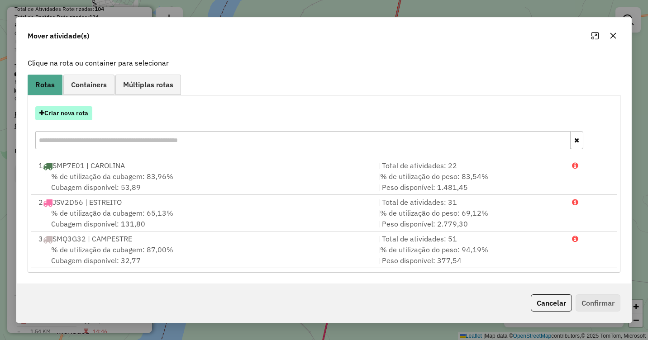
click at [74, 110] on button "Criar nova rota" at bounding box center [63, 113] width 57 height 14
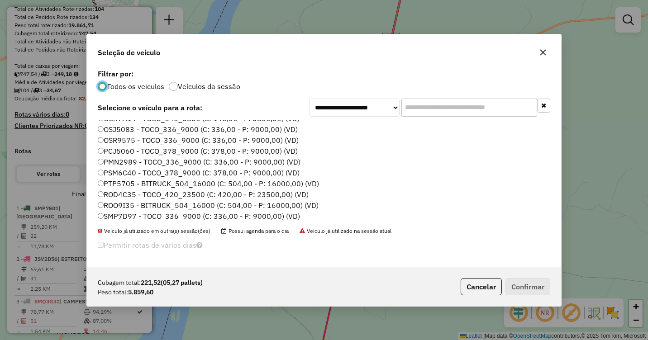
scroll to position [96, 0]
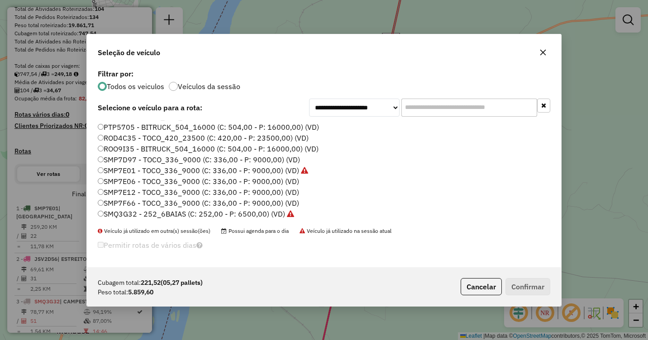
click at [542, 52] on icon "button" at bounding box center [543, 52] width 6 height 6
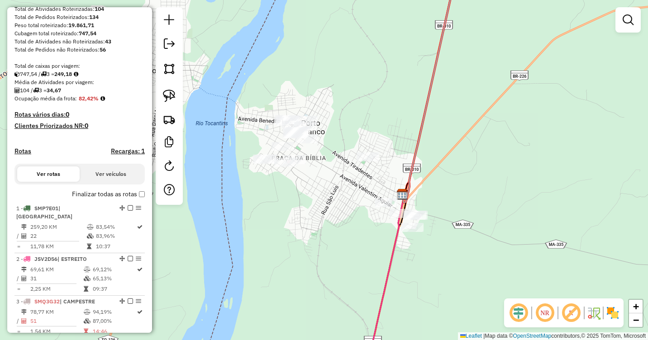
drag, startPoint x: 271, startPoint y: 172, endPoint x: 333, endPoint y: 155, distance: 65.1
click at [333, 155] on div "Janela de atendimento Grade de atendimento Capacidade Transportadoras Veículos …" at bounding box center [324, 170] width 648 height 340
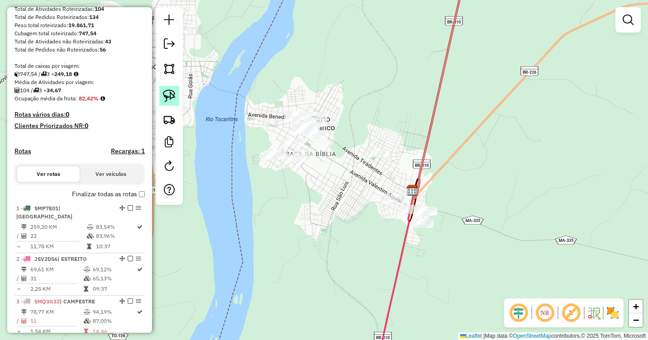
click at [167, 97] on img at bounding box center [169, 96] width 13 height 13
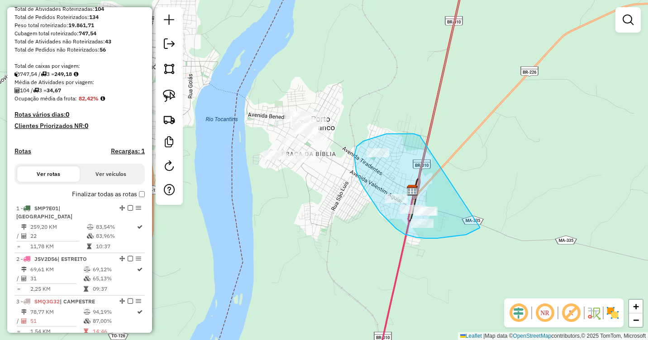
drag, startPoint x: 415, startPoint y: 134, endPoint x: 479, endPoint y: 227, distance: 112.8
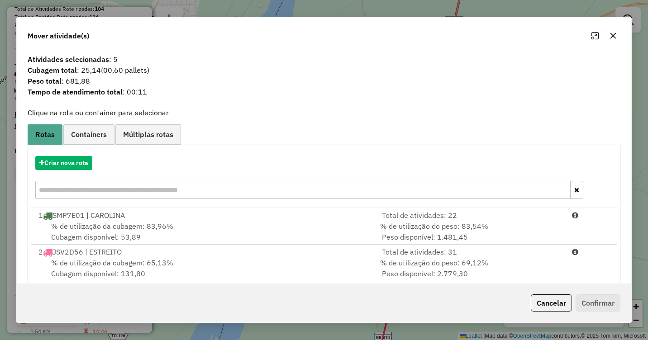
click at [610, 36] on icon "button" at bounding box center [612, 35] width 7 height 7
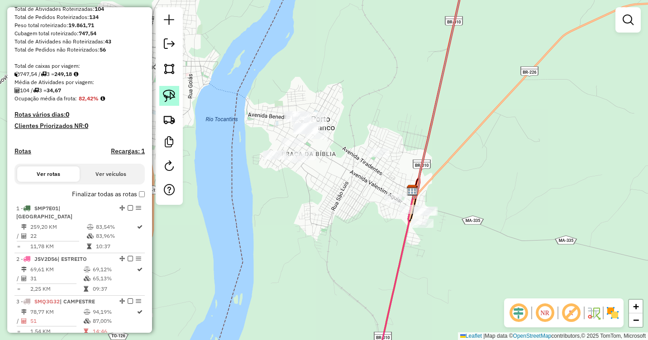
click at [175, 97] on img at bounding box center [169, 96] width 13 height 13
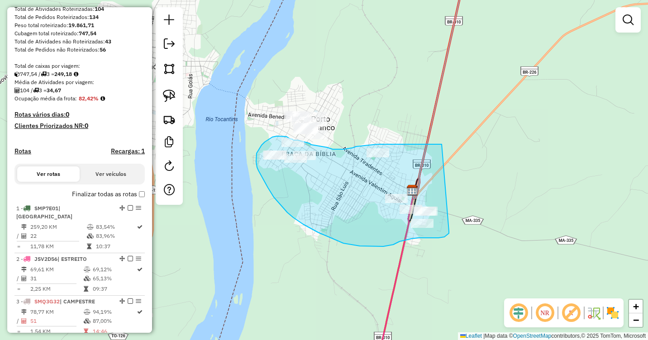
drag, startPoint x: 441, startPoint y: 144, endPoint x: 449, endPoint y: 231, distance: 87.2
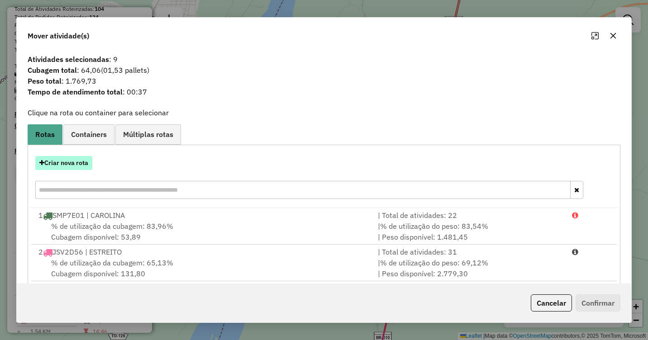
click at [69, 161] on button "Criar nova rota" at bounding box center [63, 163] width 57 height 14
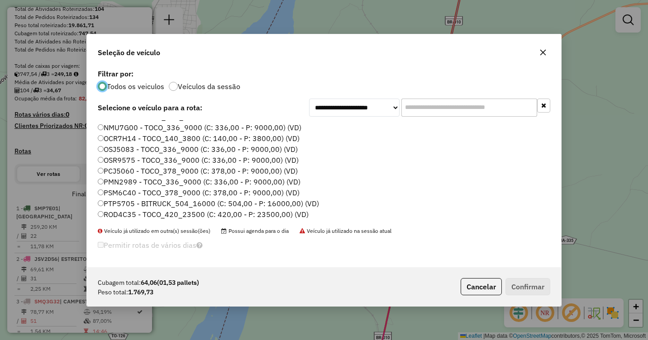
scroll to position [5, 0]
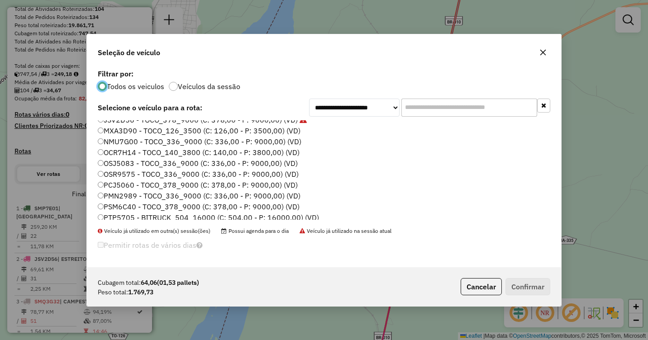
click at [113, 156] on label "OCR7H14 - TOCO_140_3800 (C: 140,00 - P: 3800,00) (VD)" at bounding box center [199, 152] width 202 height 11
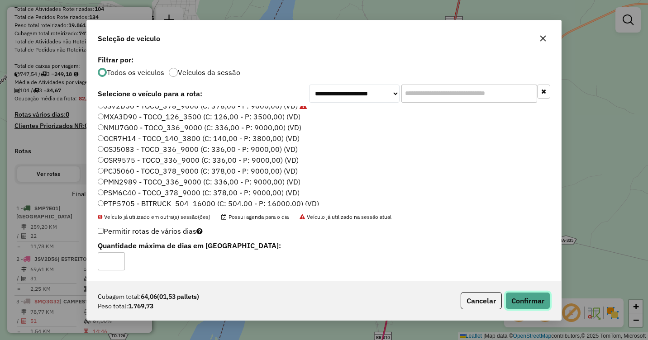
click at [531, 296] on button "Confirmar" at bounding box center [527, 300] width 45 height 17
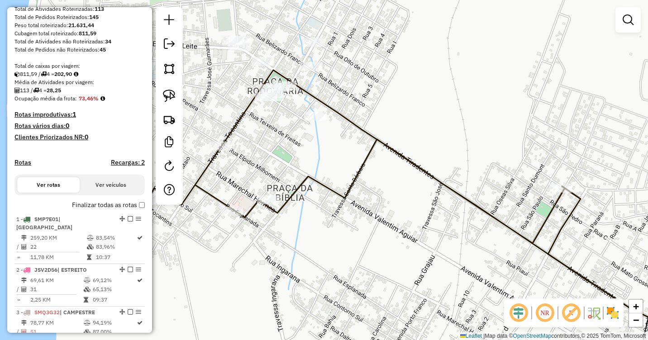
drag, startPoint x: 321, startPoint y: 143, endPoint x: 359, endPoint y: 174, distance: 48.6
click at [359, 174] on div "Janela de atendimento Grade de atendimento Capacidade Transportadoras Veículos …" at bounding box center [324, 170] width 648 height 340
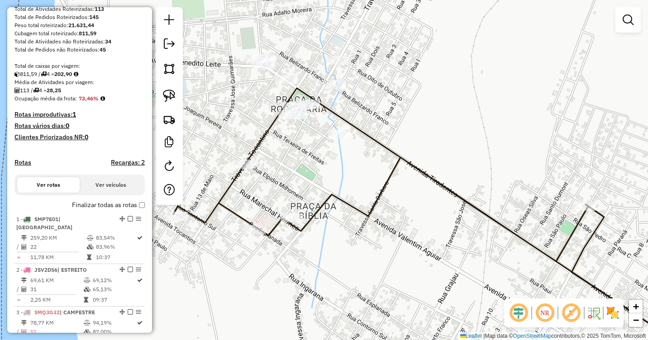
drag, startPoint x: 313, startPoint y: 154, endPoint x: 319, endPoint y: 157, distance: 6.1
click at [318, 157] on div "Janela de atendimento Grade de atendimento Capacidade Transportadoras Veículos …" at bounding box center [324, 170] width 648 height 340
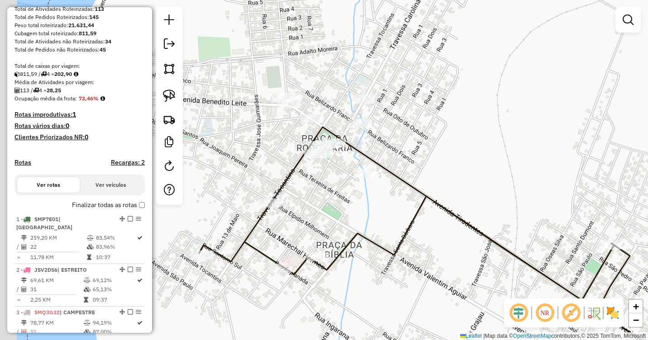
drag, startPoint x: 310, startPoint y: 136, endPoint x: 332, endPoint y: 172, distance: 42.2
click at [332, 172] on div "Janela de atendimento Grade de atendimento Capacidade Transportadoras Veículos …" at bounding box center [324, 170] width 648 height 340
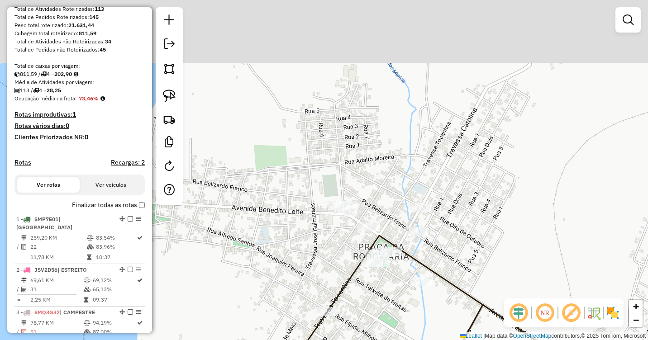
drag, startPoint x: 328, startPoint y: 113, endPoint x: 356, endPoint y: 144, distance: 41.0
click at [374, 214] on div "Janela de atendimento Grade de atendimento Capacidade Transportadoras Veículos …" at bounding box center [324, 170] width 648 height 340
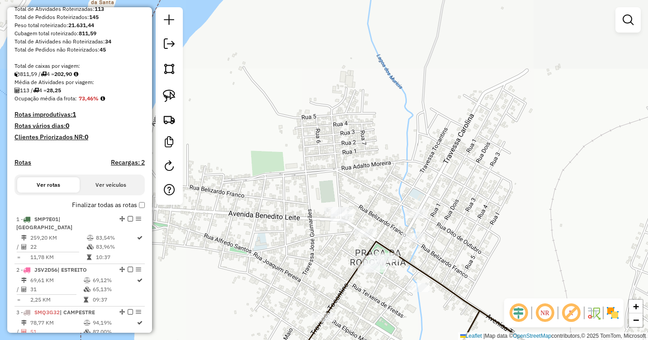
click at [352, 125] on div "Janela de atendimento Grade de atendimento Capacidade Transportadoras Veículos …" at bounding box center [324, 170] width 648 height 340
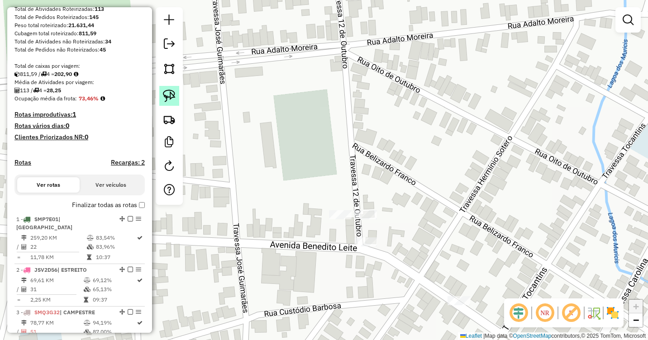
click at [172, 93] on img at bounding box center [169, 96] width 13 height 13
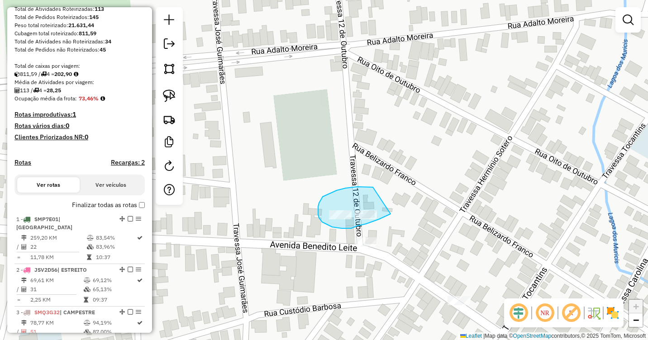
drag, startPoint x: 371, startPoint y: 187, endPoint x: 390, endPoint y: 214, distance: 33.0
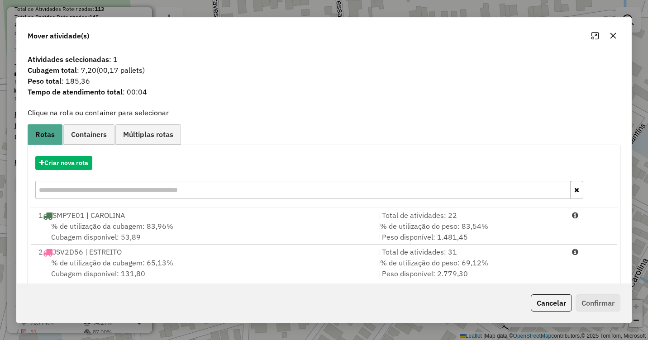
drag, startPoint x: 613, startPoint y: 35, endPoint x: 607, endPoint y: 44, distance: 11.0
click at [611, 39] on icon "button" at bounding box center [612, 35] width 7 height 7
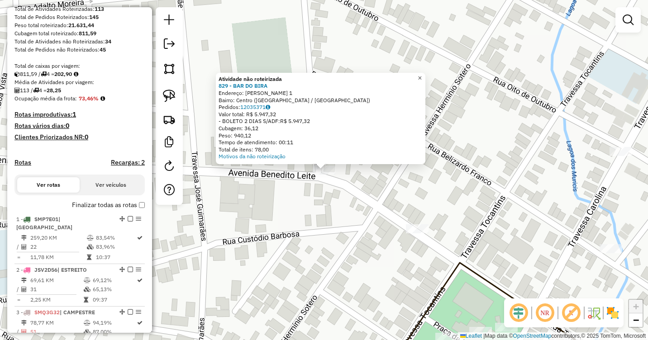
click at [422, 78] on span "×" at bounding box center [420, 78] width 4 height 8
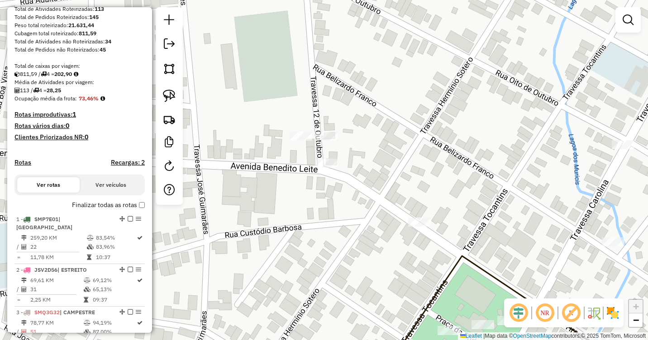
drag, startPoint x: 474, startPoint y: 175, endPoint x: 375, endPoint y: 128, distance: 109.1
click at [375, 128] on div "Janela de atendimento Grade de atendimento Capacidade Transportadoras Veículos …" at bounding box center [324, 170] width 648 height 340
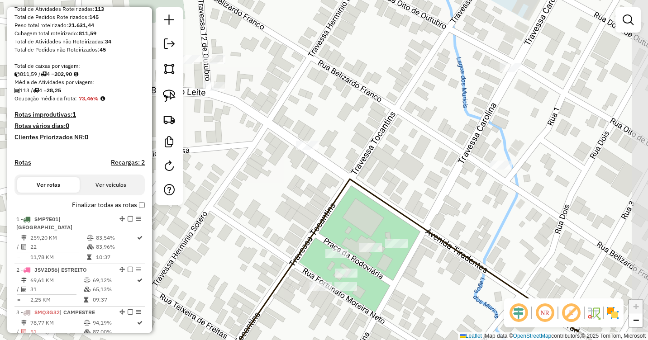
drag, startPoint x: 387, startPoint y: 180, endPoint x: 372, endPoint y: 148, distance: 35.2
click at [372, 148] on div "Janela de atendimento Grade de atendimento Capacidade Transportadoras Veículos …" at bounding box center [324, 170] width 648 height 340
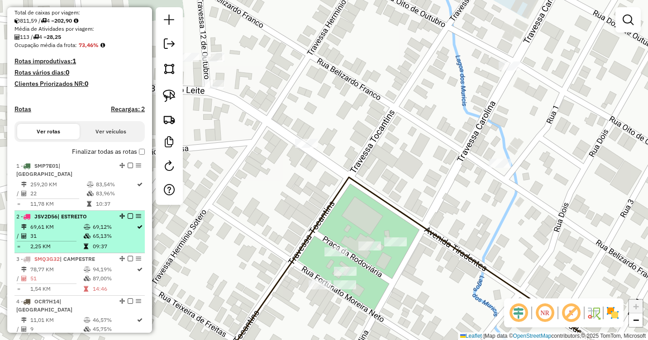
scroll to position [226, 0]
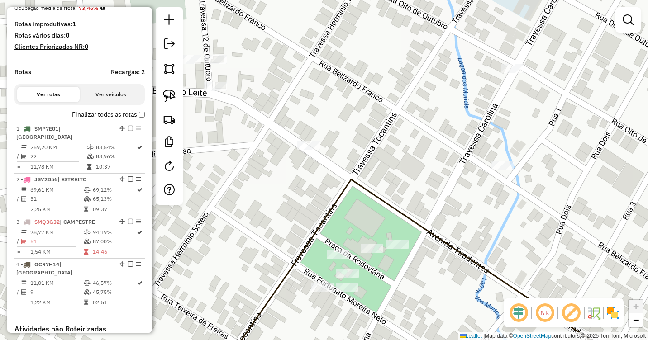
drag, startPoint x: 401, startPoint y: 152, endPoint x: 378, endPoint y: 170, distance: 28.8
click at [378, 170] on div "Janela de atendimento Grade de atendimento Capacidade Transportadoras Veículos …" at bounding box center [324, 170] width 648 height 340
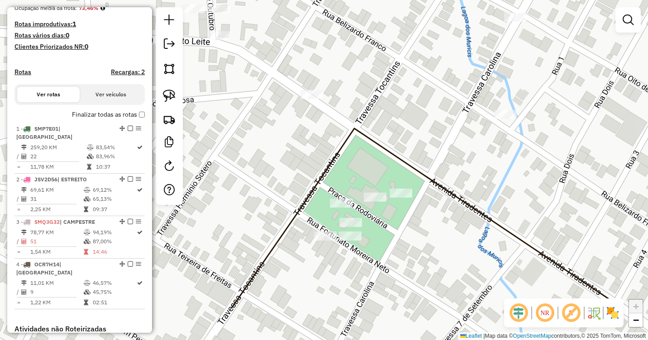
drag, startPoint x: 387, startPoint y: 288, endPoint x: 416, endPoint y: 190, distance: 102.9
click at [416, 190] on div "Janela de atendimento Grade de atendimento Capacidade Transportadoras Veículos …" at bounding box center [324, 170] width 648 height 340
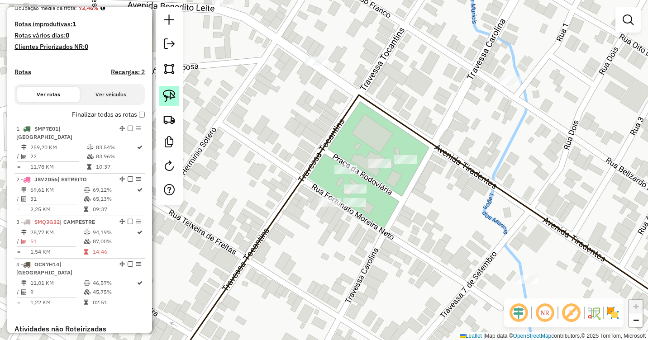
click at [166, 96] on img at bounding box center [169, 96] width 13 height 13
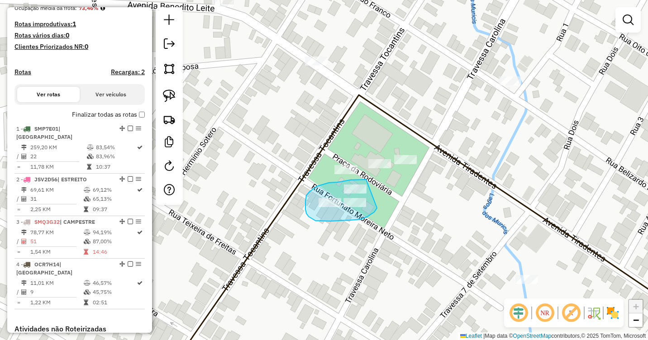
drag, startPoint x: 366, startPoint y: 180, endPoint x: 377, endPoint y: 208, distance: 30.5
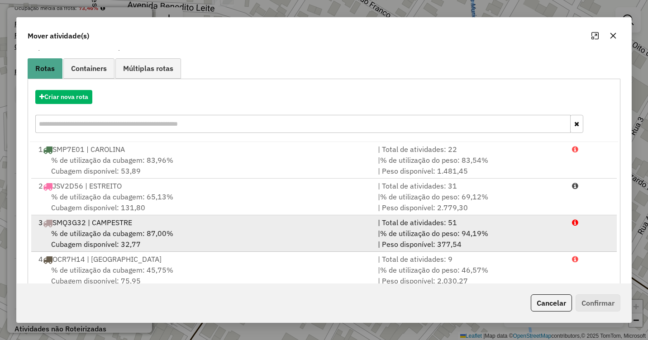
scroll to position [86, 0]
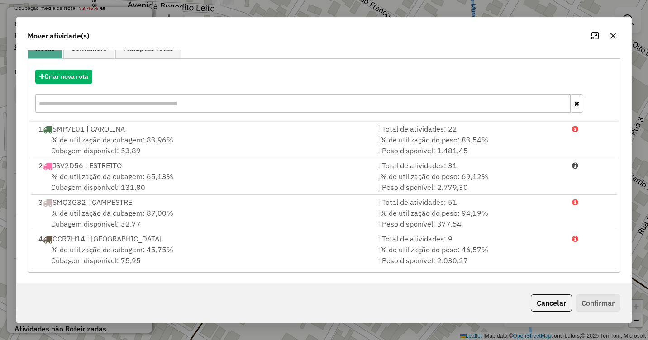
click at [613, 39] on icon "button" at bounding box center [612, 35] width 7 height 7
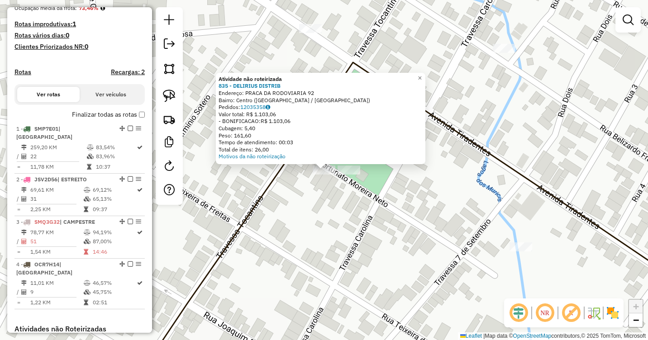
click at [329, 197] on div "Atividade não roteirizada 835 - DELIRIUS DISTRIB Endereço: PRACA DA RODOVIARIA …" at bounding box center [324, 170] width 648 height 340
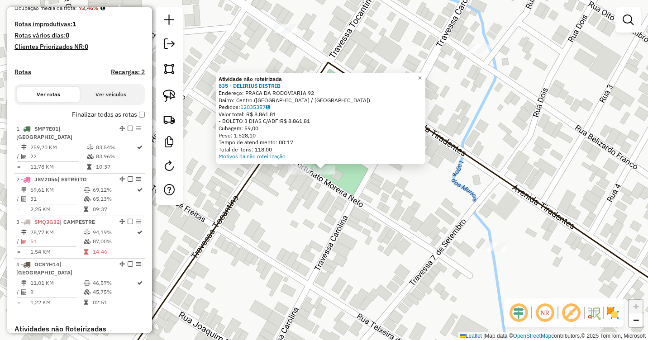
click at [310, 190] on div "Atividade não roteirizada 835 - DELIRIUS DISTRIB Endereço: PRACA DA RODOVIARIA …" at bounding box center [324, 170] width 648 height 340
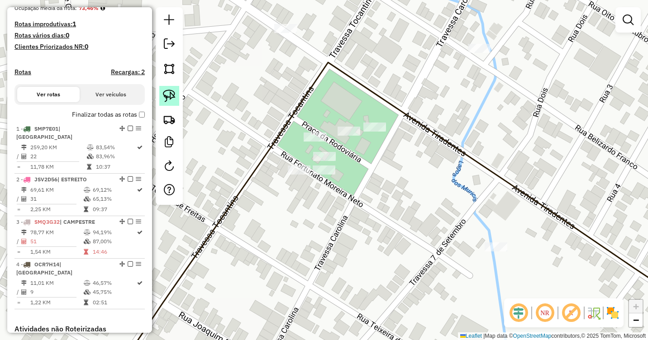
click at [171, 99] on img at bounding box center [169, 96] width 13 height 13
drag, startPoint x: 349, startPoint y: 166, endPoint x: 335, endPoint y: 183, distance: 21.5
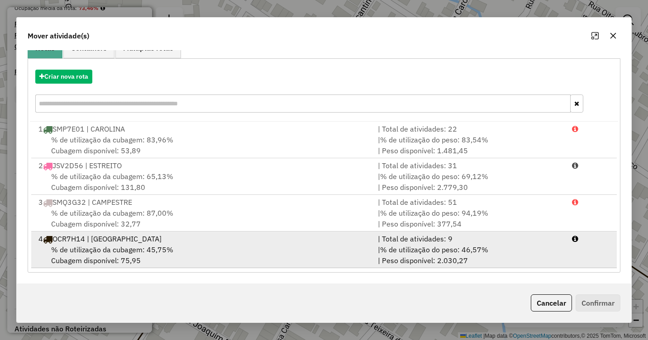
click at [164, 243] on div "4 OCR7H14 | PORTO FRANCO" at bounding box center [202, 238] width 339 height 11
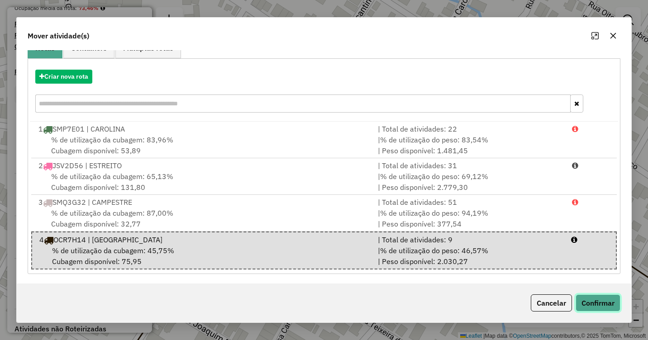
click at [602, 302] on button "Confirmar" at bounding box center [597, 302] width 45 height 17
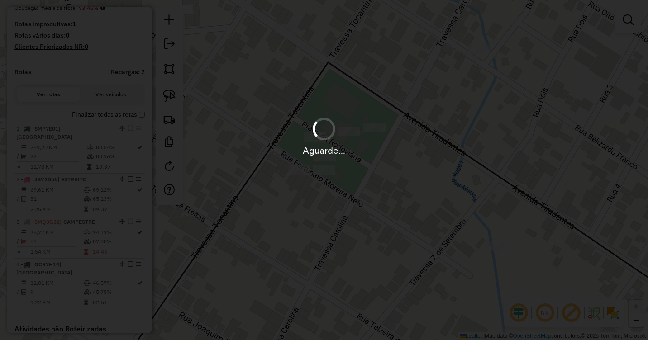
scroll to position [0, 0]
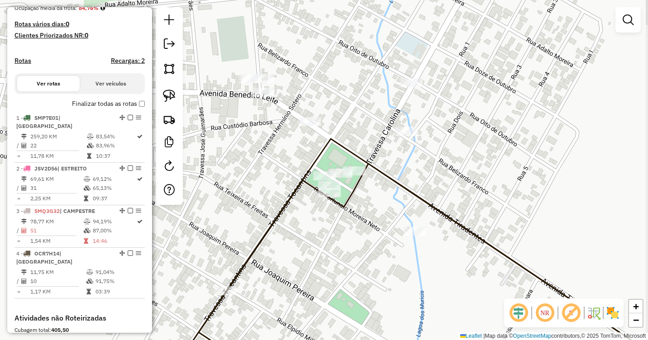
drag, startPoint x: 408, startPoint y: 186, endPoint x: 383, endPoint y: 208, distance: 33.7
click at [383, 208] on div "Janela de atendimento Grade de atendimento Capacidade Transportadoras Veículos …" at bounding box center [324, 170] width 648 height 340
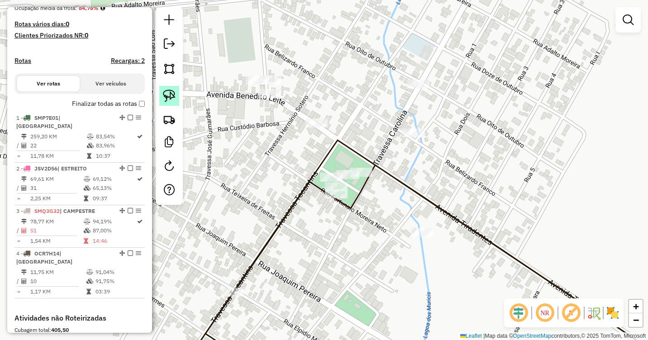
click at [171, 97] on img at bounding box center [169, 96] width 13 height 13
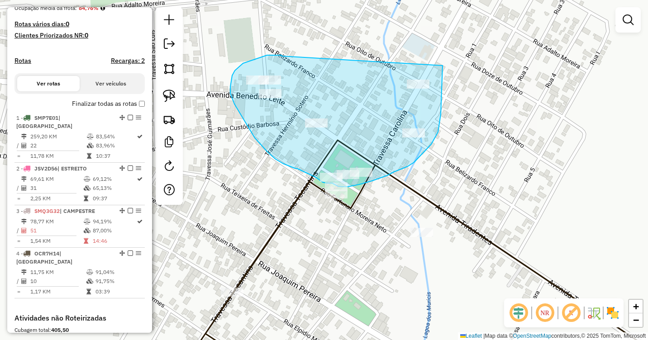
drag, startPoint x: 282, startPoint y: 56, endPoint x: 442, endPoint y: 66, distance: 160.9
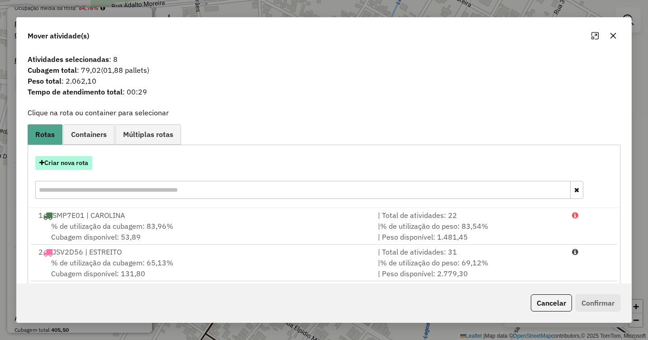
click at [56, 164] on button "Criar nova rota" at bounding box center [63, 163] width 57 height 14
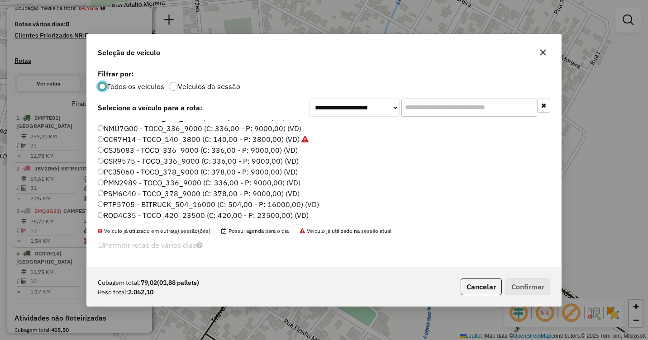
scroll to position [5, 0]
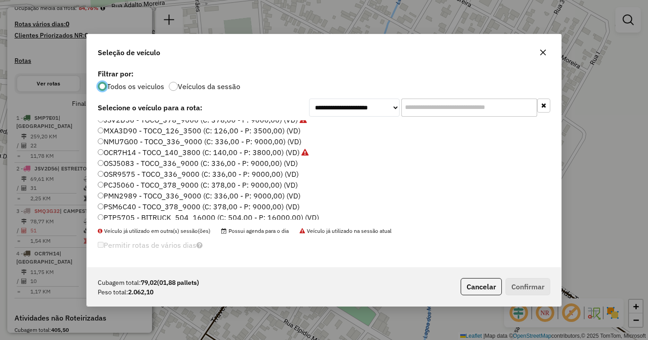
click at [120, 156] on label "OCR7H14 - TOCO_140_3800 (C: 140,00 - P: 3800,00) (VD)" at bounding box center [203, 152] width 211 height 11
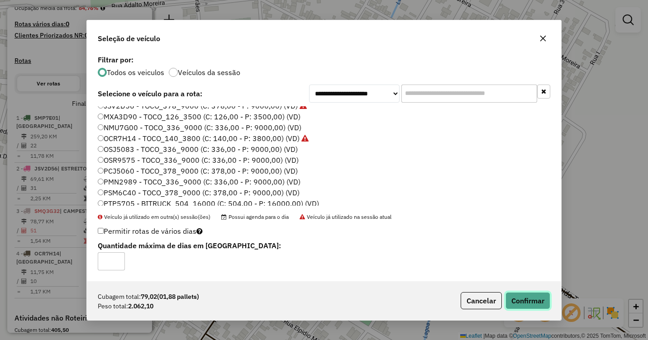
click at [537, 302] on button "Confirmar" at bounding box center [527, 300] width 45 height 17
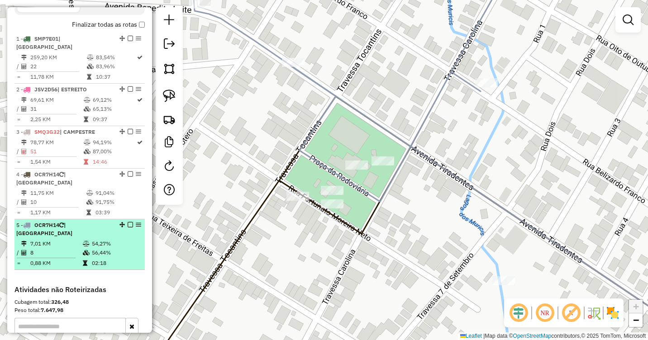
scroll to position [317, 0]
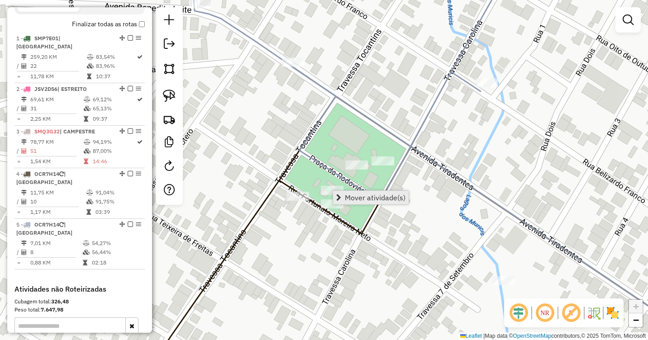
click at [367, 196] on span "Mover atividade(s)" at bounding box center [375, 197] width 61 height 7
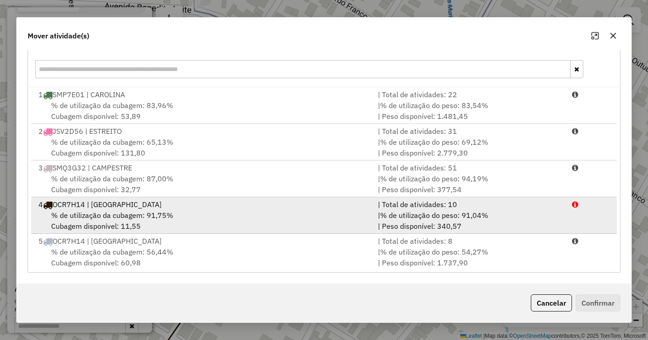
scroll to position [2, 0]
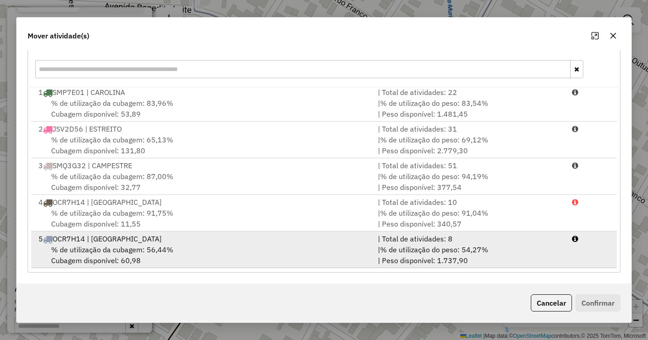
click at [142, 249] on span "% de utilização da cubagem: 56,44%" at bounding box center [112, 249] width 122 height 9
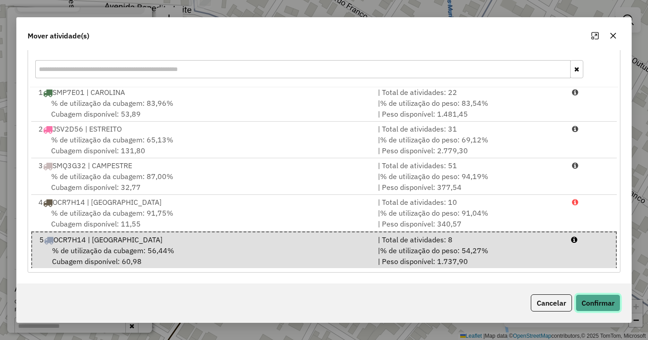
click at [589, 306] on button "Confirmar" at bounding box center [597, 302] width 45 height 17
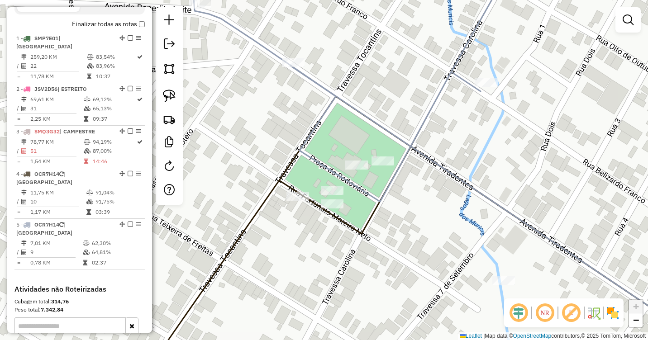
scroll to position [0, 0]
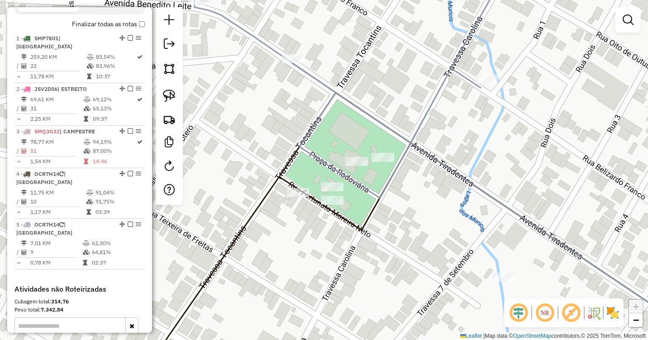
drag, startPoint x: 512, startPoint y: 218, endPoint x: 469, endPoint y: 178, distance: 58.9
click at [470, 179] on icon at bounding box center [502, 203] width 422 height 283
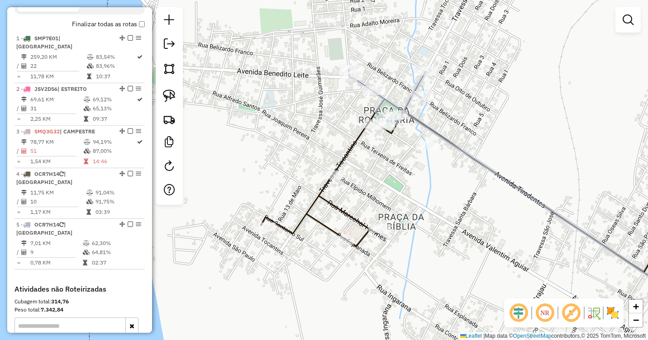
drag, startPoint x: 529, startPoint y: 231, endPoint x: 458, endPoint y: 172, distance: 92.5
click at [464, 172] on div "Janela de atendimento Grade de atendimento Capacidade Transportadoras Veículos …" at bounding box center [324, 170] width 648 height 340
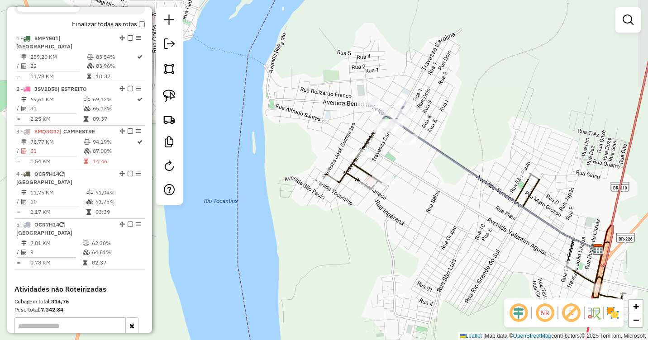
drag, startPoint x: 488, startPoint y: 212, endPoint x: 472, endPoint y: 210, distance: 15.9
click at [472, 210] on div "Janela de atendimento Grade de atendimento Capacidade Transportadoras Veículos …" at bounding box center [324, 170] width 648 height 340
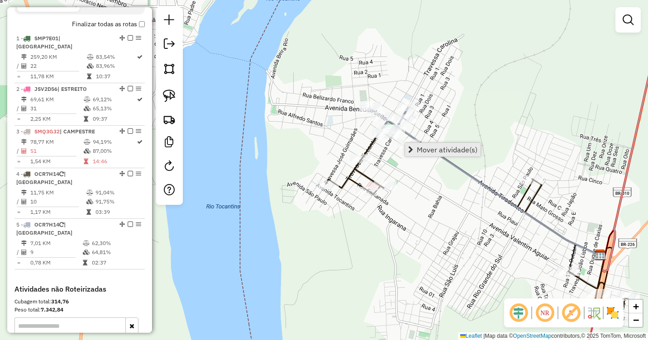
click at [428, 147] on span "Mover atividade(s)" at bounding box center [447, 149] width 61 height 7
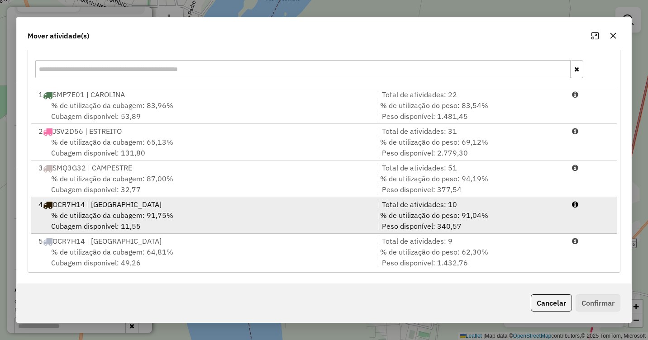
scroll to position [2, 0]
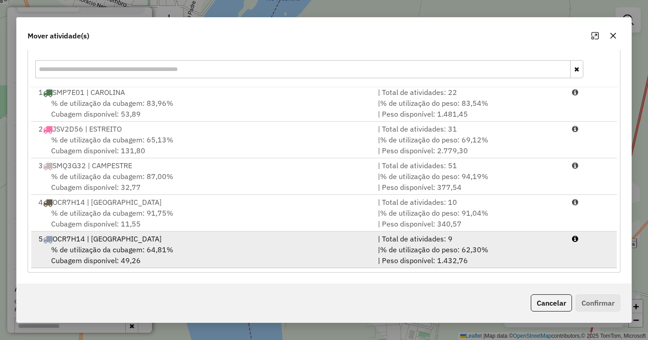
click at [148, 253] on span "% de utilização da cubagem: 64,81%" at bounding box center [112, 249] width 122 height 9
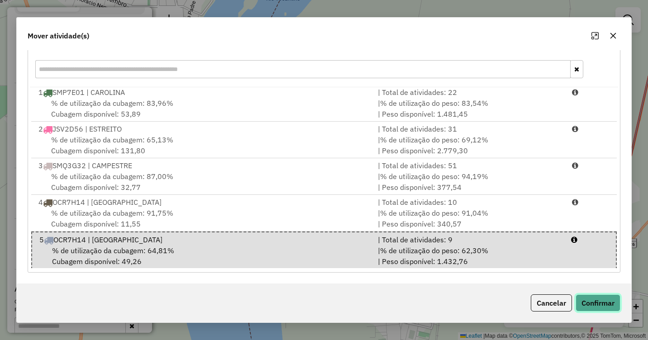
click at [597, 299] on button "Confirmar" at bounding box center [597, 302] width 45 height 17
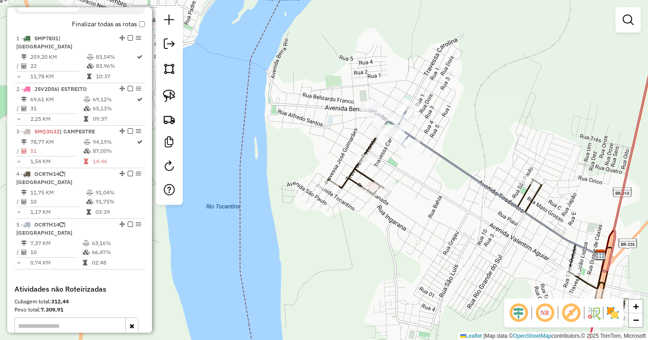
scroll to position [0, 0]
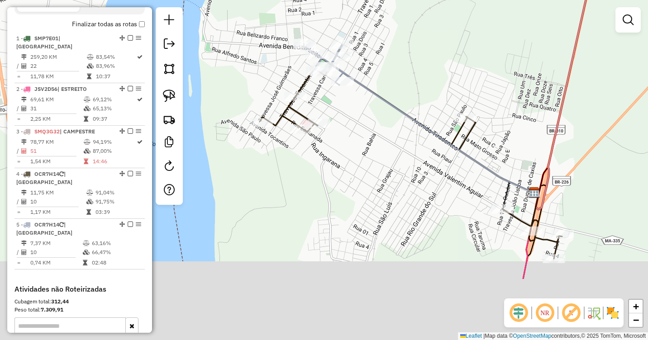
drag, startPoint x: 479, startPoint y: 244, endPoint x: 407, endPoint y: 143, distance: 124.0
click at [407, 143] on div "Janela de atendimento Grade de atendimento Capacidade Transportadoras Veículos …" at bounding box center [324, 170] width 648 height 340
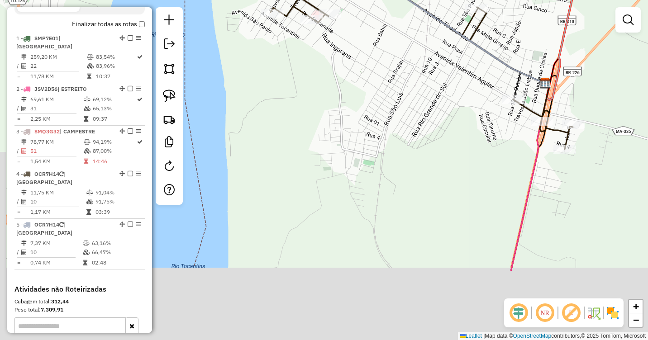
drag, startPoint x: 417, startPoint y: 199, endPoint x: 434, endPoint y: 95, distance: 106.0
click at [434, 95] on div "Janela de atendimento Grade de atendimento Capacidade Transportadoras Veículos …" at bounding box center [324, 170] width 648 height 340
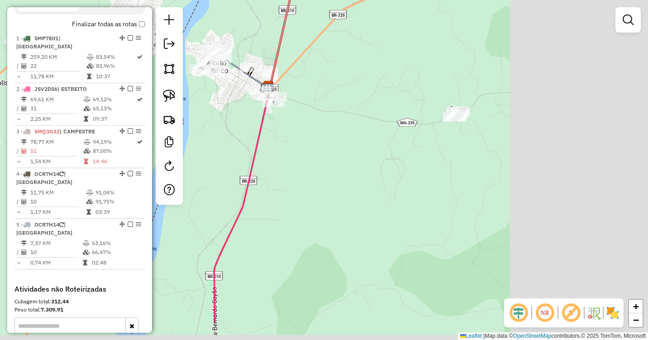
drag, startPoint x: 564, startPoint y: 204, endPoint x: 351, endPoint y: 159, distance: 216.7
click at [353, 154] on div "Janela de atendimento Grade de atendimento Capacidade Transportadoras Veículos …" at bounding box center [324, 170] width 648 height 340
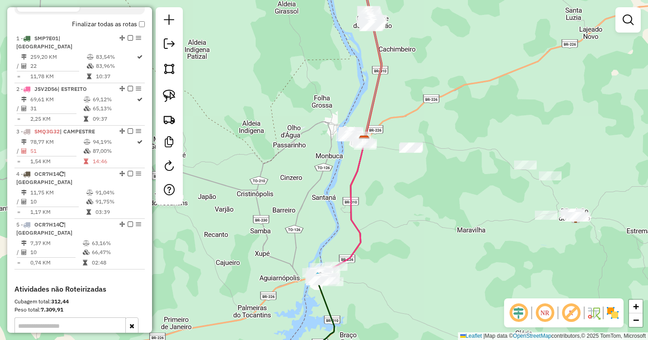
drag, startPoint x: 540, startPoint y: 219, endPoint x: 438, endPoint y: 189, distance: 106.6
click at [438, 189] on div "Janela de atendimento Grade de atendimento Capacidade Transportadoras Veículos …" at bounding box center [324, 170] width 648 height 340
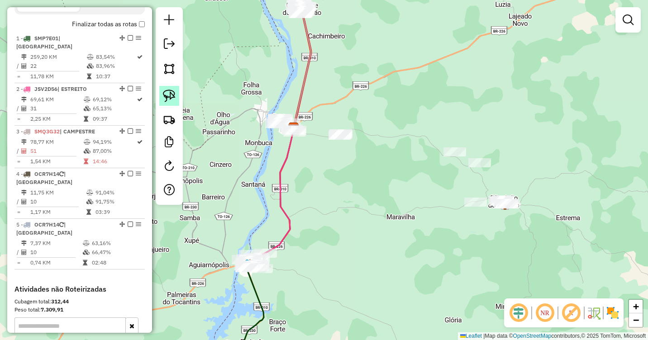
click at [167, 96] on img at bounding box center [169, 96] width 13 height 13
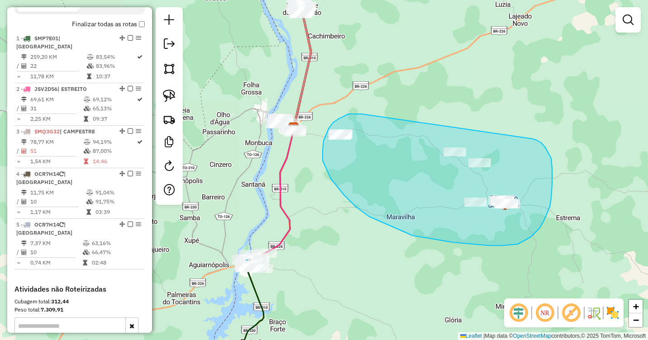
drag, startPoint x: 361, startPoint y: 114, endPoint x: 532, endPoint y: 139, distance: 172.3
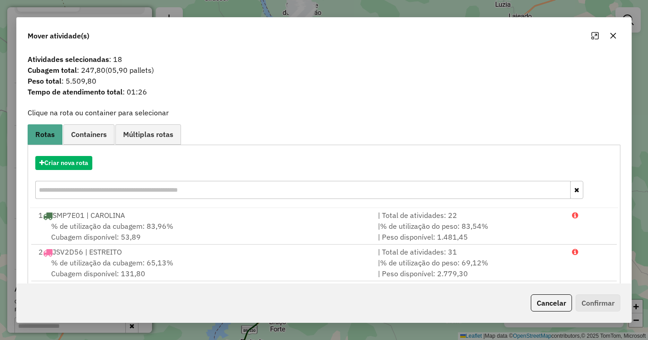
click at [614, 33] on icon "button" at bounding box center [612, 35] width 7 height 7
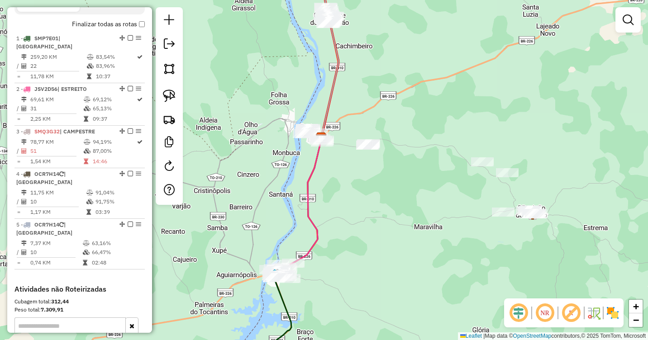
drag, startPoint x: 357, startPoint y: 170, endPoint x: 384, endPoint y: 180, distance: 29.3
click at [384, 180] on div "Janela de atendimento Grade de atendimento Capacidade Transportadoras Veículos …" at bounding box center [324, 170] width 648 height 340
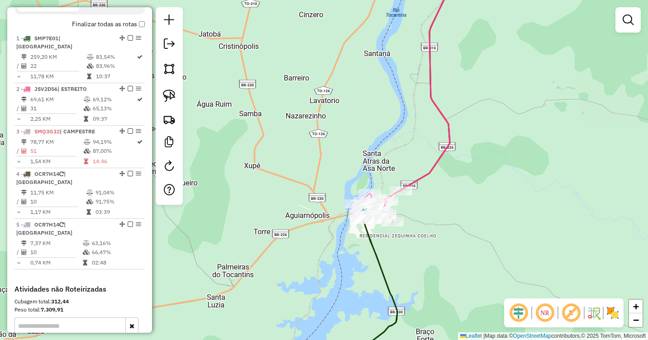
drag, startPoint x: 513, startPoint y: 214, endPoint x: 432, endPoint y: 155, distance: 100.3
click at [435, 156] on div "Janela de atendimento Grade de atendimento Capacidade Transportadoras Veículos …" at bounding box center [324, 170] width 648 height 340
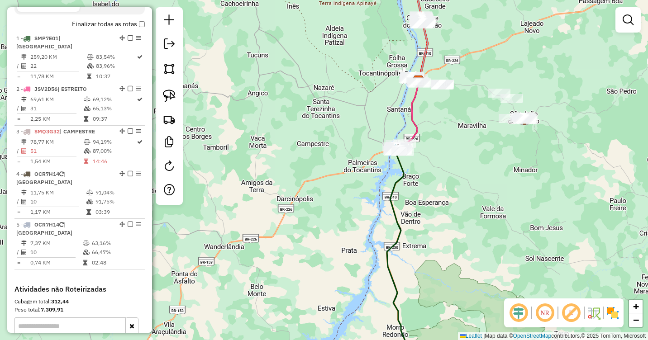
drag, startPoint x: 468, startPoint y: 226, endPoint x: 378, endPoint y: 83, distance: 169.5
click at [378, 83] on div "Janela de atendimento Grade de atendimento Capacidade Transportadoras Veículos …" at bounding box center [324, 170] width 648 height 340
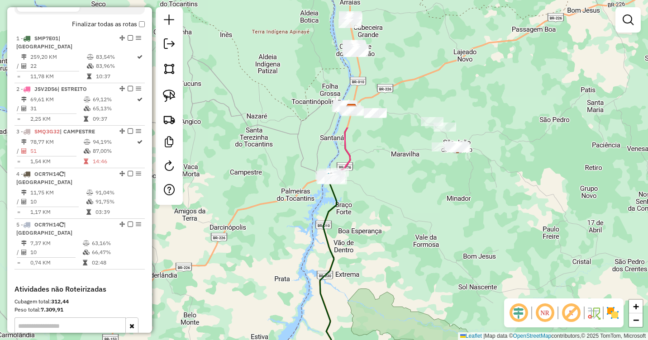
drag, startPoint x: 379, startPoint y: 150, endPoint x: 404, endPoint y: 313, distance: 165.2
click at [404, 313] on div "Janela de atendimento Grade de atendimento Capacidade Transportadoras Veículos …" at bounding box center [324, 170] width 648 height 340
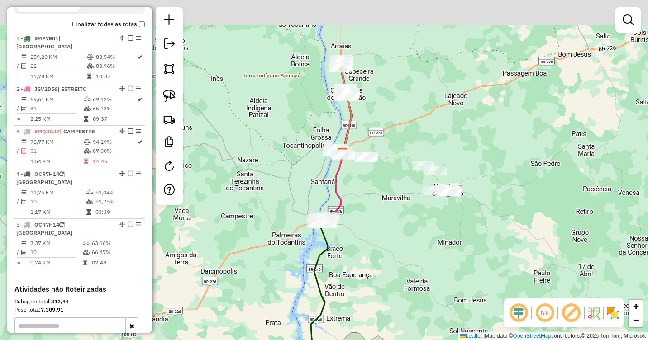
drag, startPoint x: 414, startPoint y: 84, endPoint x: 400, endPoint y: 139, distance: 57.5
click at [400, 139] on div "Janela de atendimento Grade de atendimento Capacidade Transportadoras Veículos …" at bounding box center [324, 170] width 648 height 340
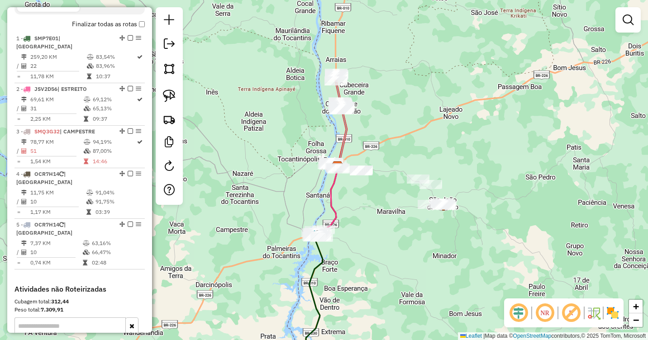
drag, startPoint x: 387, startPoint y: 145, endPoint x: 392, endPoint y: 145, distance: 5.4
click at [392, 145] on div "Janela de atendimento Grade de atendimento Capacidade Transportadoras Veículos …" at bounding box center [324, 170] width 648 height 340
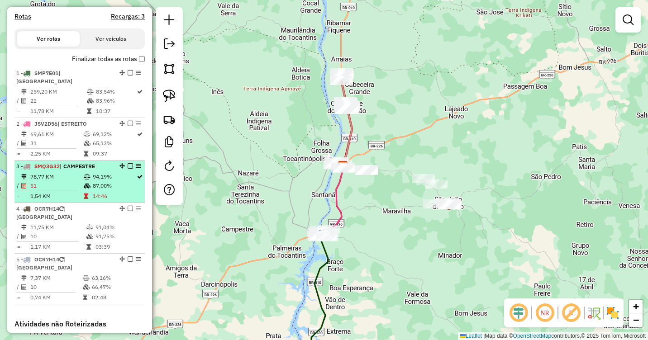
scroll to position [271, 0]
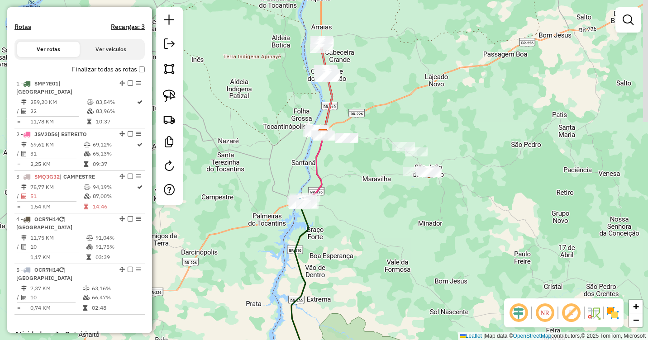
drag, startPoint x: 432, startPoint y: 150, endPoint x: 395, endPoint y: 101, distance: 60.7
click at [395, 101] on div "Janela de atendimento Grade de atendimento Capacidade Transportadoras Veículos …" at bounding box center [324, 170] width 648 height 340
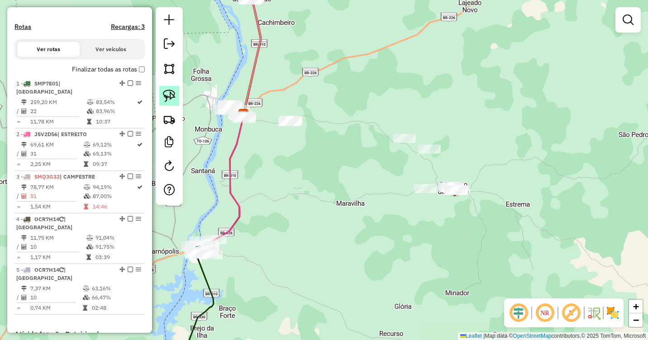
click at [171, 97] on img at bounding box center [169, 96] width 13 height 13
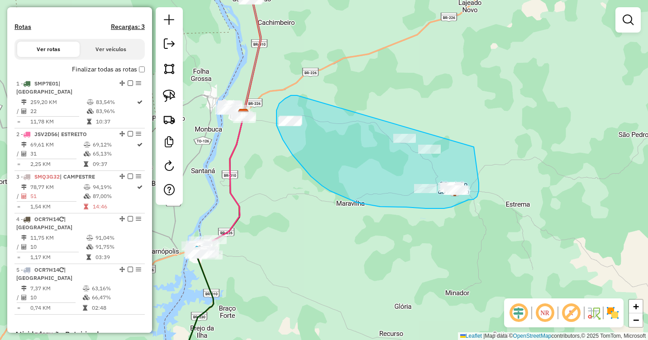
drag, startPoint x: 297, startPoint y: 95, endPoint x: 474, endPoint y: 147, distance: 184.2
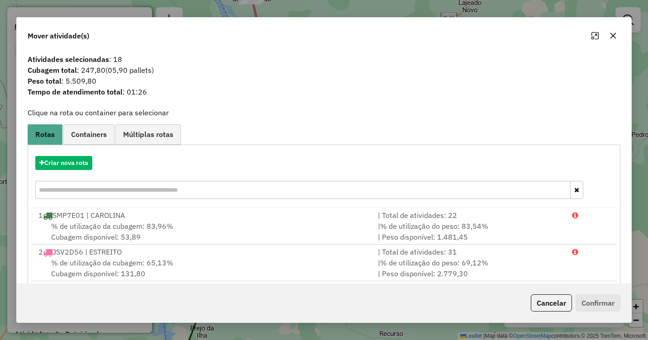
click at [612, 37] on icon "button" at bounding box center [612, 35] width 7 height 7
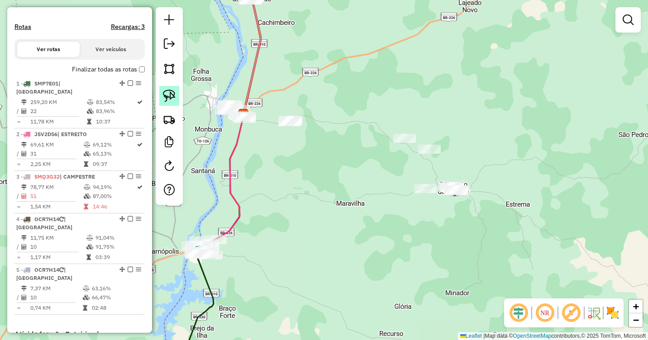
click at [174, 93] on img at bounding box center [169, 96] width 13 height 13
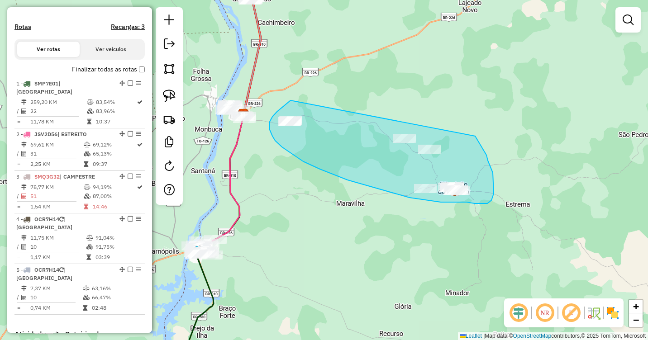
drag, startPoint x: 290, startPoint y: 100, endPoint x: 475, endPoint y: 136, distance: 188.0
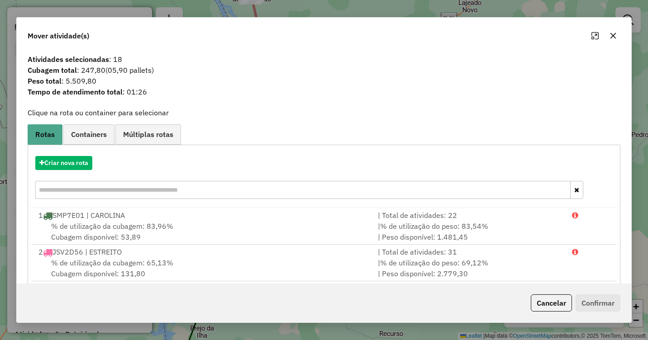
click at [613, 36] on icon "button" at bounding box center [613, 36] width 6 height 6
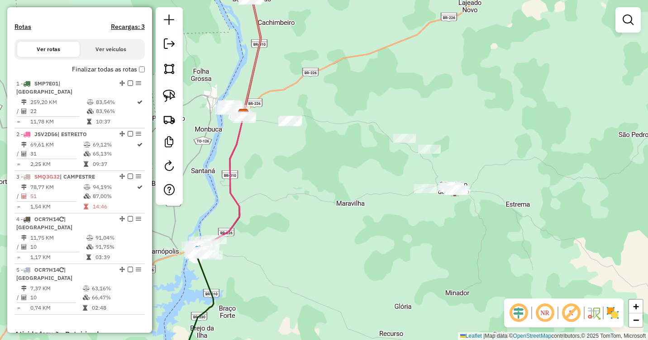
drag, startPoint x: 312, startPoint y: 171, endPoint x: 393, endPoint y: 172, distance: 81.0
click at [393, 172] on div "Janela de atendimento Grade de atendimento Capacidade Transportadoras Veículos …" at bounding box center [324, 170] width 648 height 340
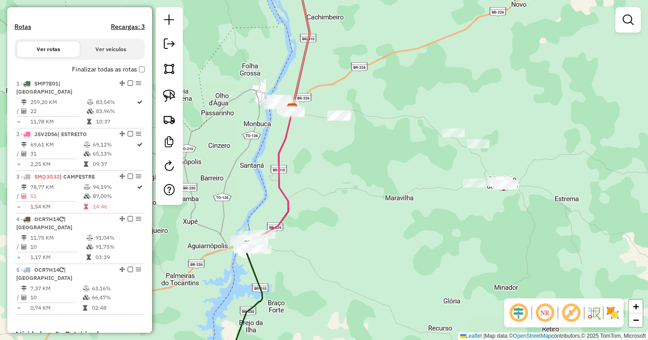
drag, startPoint x: 389, startPoint y: 170, endPoint x: 356, endPoint y: 164, distance: 34.4
click at [356, 164] on div "Janela de atendimento Grade de atendimento Capacidade Transportadoras Veículos …" at bounding box center [324, 170] width 648 height 340
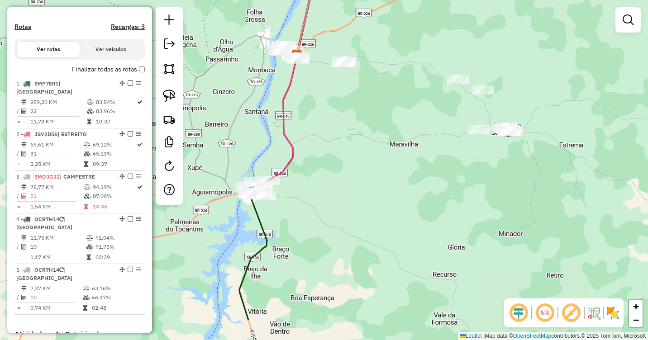
drag, startPoint x: 355, startPoint y: 214, endPoint x: 359, endPoint y: 161, distance: 52.6
click at [359, 161] on div "Janela de atendimento Grade de atendimento Capacidade Transportadoras Veículos …" at bounding box center [324, 170] width 648 height 340
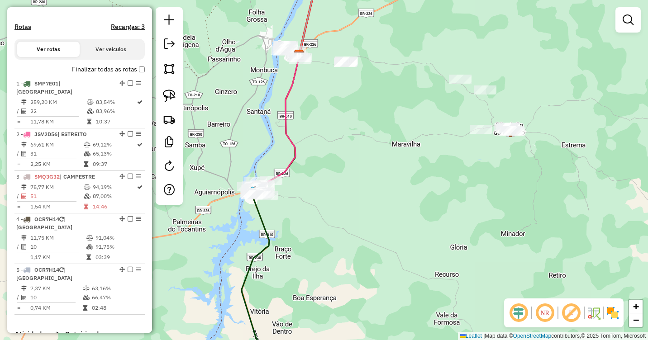
drag, startPoint x: 346, startPoint y: 204, endPoint x: 365, endPoint y: 98, distance: 107.7
click at [364, 100] on div "Janela de atendimento Grade de atendimento Capacidade Transportadoras Veículos …" at bounding box center [324, 170] width 648 height 340
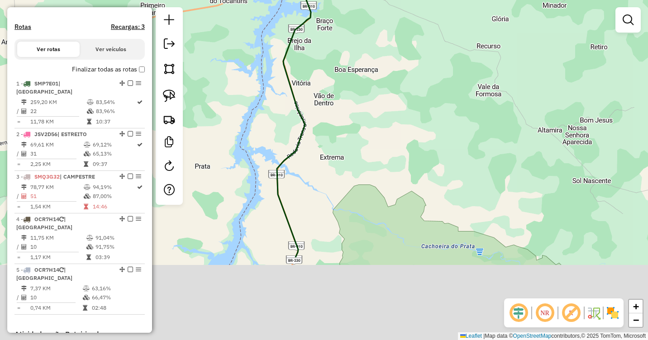
drag, startPoint x: 347, startPoint y: 192, endPoint x: 370, endPoint y: 88, distance: 106.9
click at [369, 68] on div "Janela de atendimento Grade de atendimento Capacidade Transportadoras Veículos …" at bounding box center [324, 170] width 648 height 340
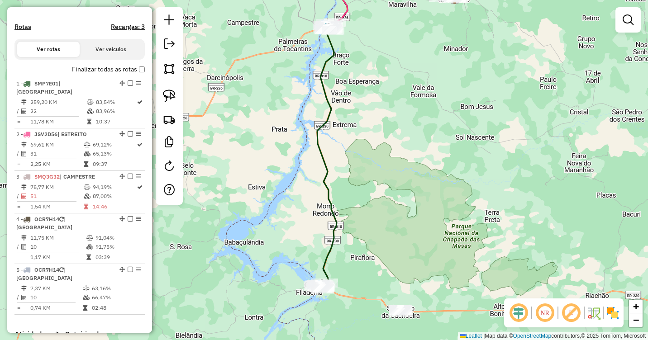
drag, startPoint x: 387, startPoint y: 245, endPoint x: 380, endPoint y: 155, distance: 90.3
click at [380, 157] on div "Janela de atendimento Grade de atendimento Capacidade Transportadoras Veículos …" at bounding box center [324, 170] width 648 height 340
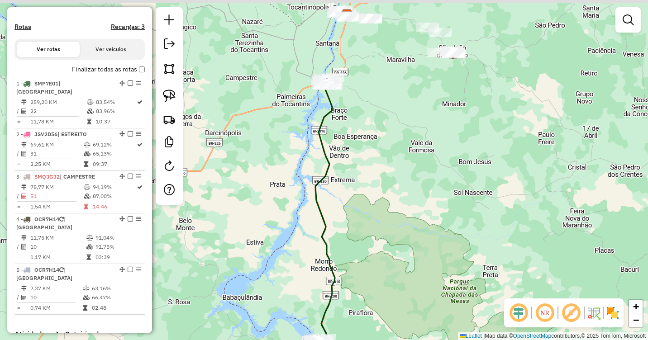
drag, startPoint x: 364, startPoint y: 130, endPoint x: 365, endPoint y: 255, distance: 124.9
click at [365, 255] on div "Janela de atendimento Grade de atendimento Capacidade Transportadoras Veículos …" at bounding box center [324, 170] width 648 height 340
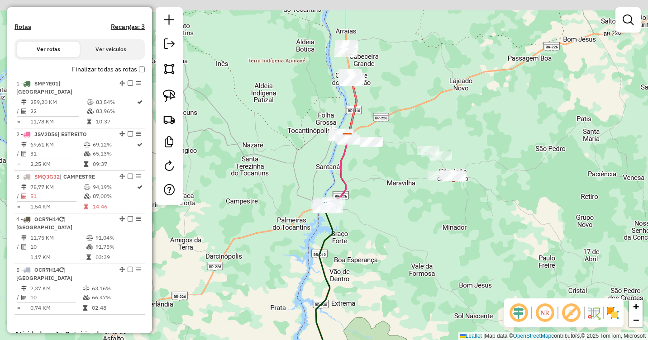
drag, startPoint x: 369, startPoint y: 134, endPoint x: 369, endPoint y: 252, distance: 118.5
click at [369, 257] on div "Janela de atendimento Grade de atendimento Capacidade Transportadoras Veículos …" at bounding box center [324, 170] width 648 height 340
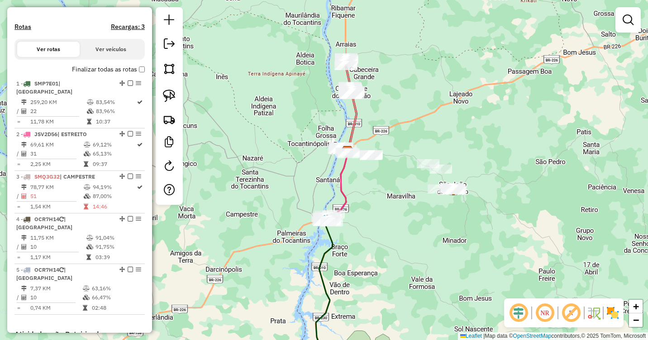
drag, startPoint x: 380, startPoint y: 112, endPoint x: 374, endPoint y: 157, distance: 46.1
click at [378, 160] on div "Janela de atendimento Grade de atendimento Capacidade Transportadoras Veículos …" at bounding box center [324, 170] width 648 height 340
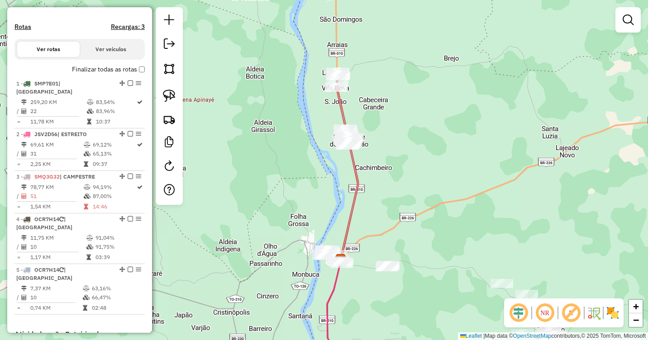
drag, startPoint x: 424, startPoint y: 195, endPoint x: 408, endPoint y: 69, distance: 126.7
click at [408, 69] on div "Janela de atendimento Grade de atendimento Capacidade Transportadoras Veículos …" at bounding box center [324, 170] width 648 height 340
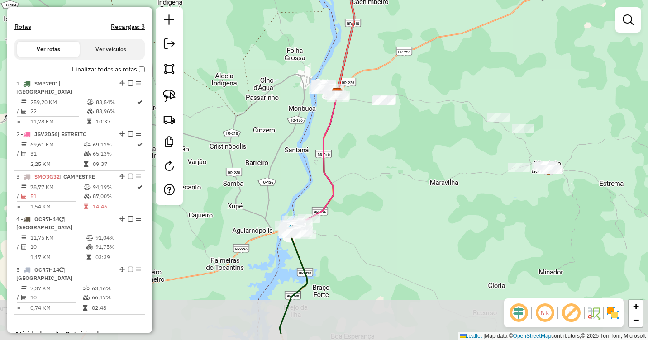
drag, startPoint x: 401, startPoint y: 214, endPoint x: 416, endPoint y: 124, distance: 90.3
click at [416, 124] on div "Janela de atendimento Grade de atendimento Capacidade Transportadoras Veículos …" at bounding box center [324, 170] width 648 height 340
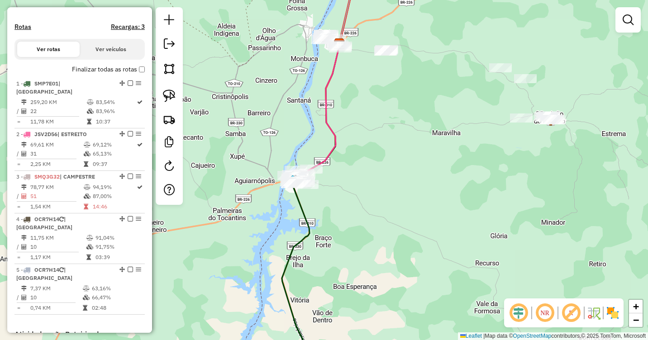
drag, startPoint x: 408, startPoint y: 146, endPoint x: 388, endPoint y: 104, distance: 45.9
click at [388, 104] on div "Janela de atendimento Grade de atendimento Capacidade Transportadoras Veículos …" at bounding box center [324, 170] width 648 height 340
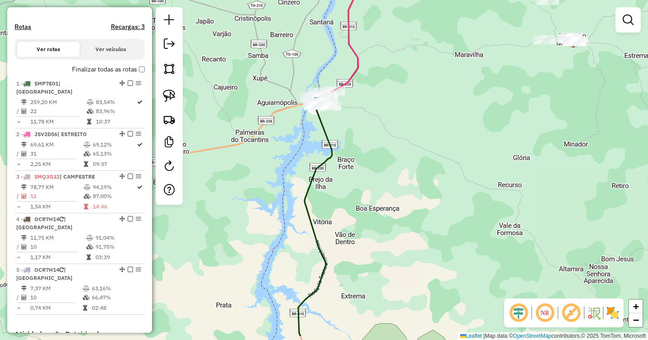
drag, startPoint x: 367, startPoint y: 133, endPoint x: 410, endPoint y: 100, distance: 53.9
click at [410, 92] on div "Janela de atendimento Grade de atendimento Capacidade Transportadoras Veículos …" at bounding box center [324, 170] width 648 height 340
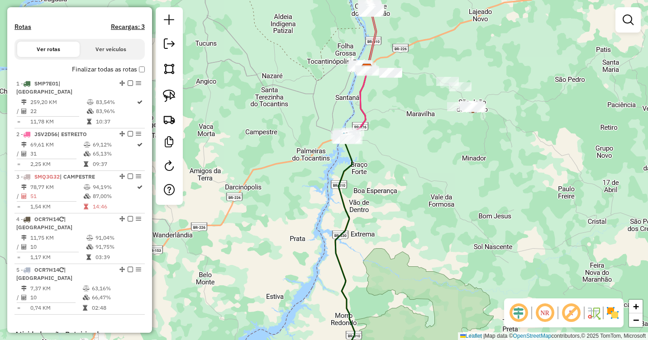
drag, startPoint x: 408, startPoint y: 129, endPoint x: 408, endPoint y: 138, distance: 9.5
click at [408, 138] on div "Janela de atendimento Grade de atendimento Capacidade Transportadoras Veículos …" at bounding box center [324, 170] width 648 height 340
select select "**********"
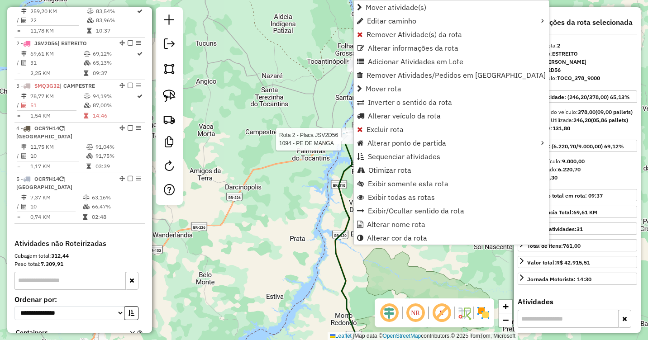
scroll to position [393, 0]
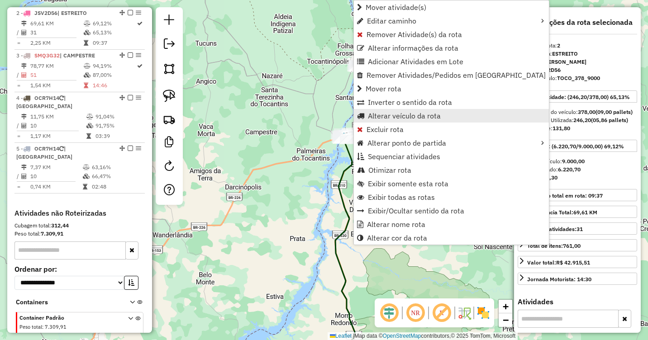
click at [394, 115] on span "Alterar veículo da rota" at bounding box center [404, 115] width 73 height 7
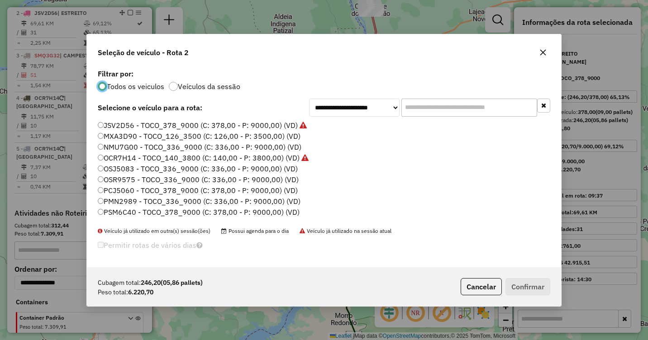
scroll to position [96, 0]
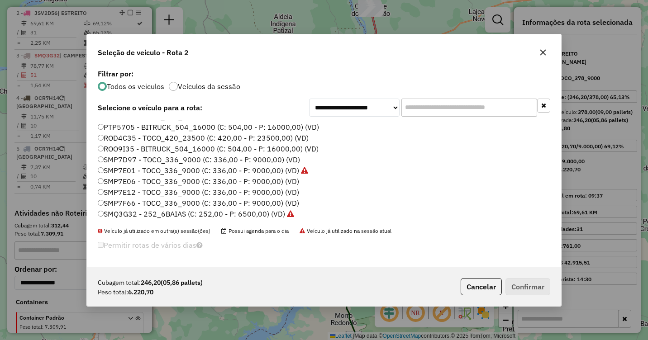
click at [109, 211] on label "SMQ3G32 - 252_6BAIAS (C: 252,00 - P: 6500,00) (VD)" at bounding box center [196, 214] width 196 height 11
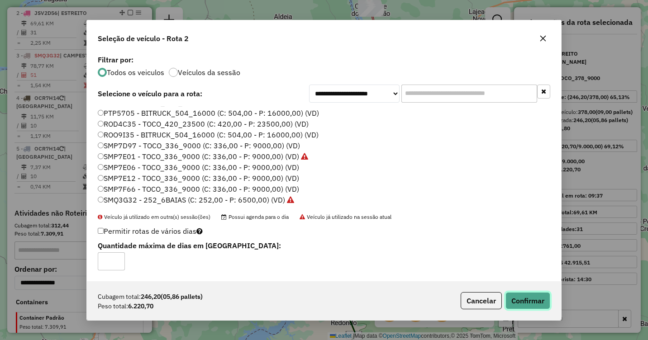
click at [527, 294] on button "Confirmar" at bounding box center [527, 300] width 45 height 17
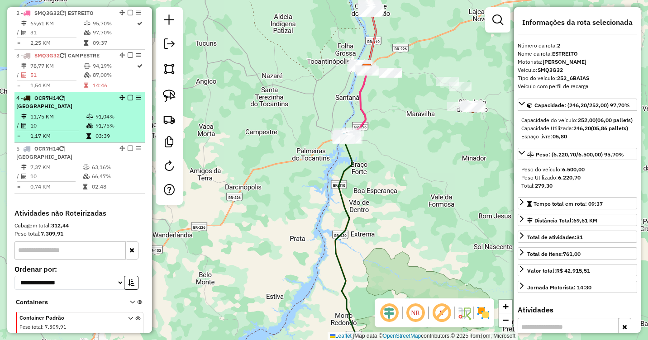
scroll to position [347, 0]
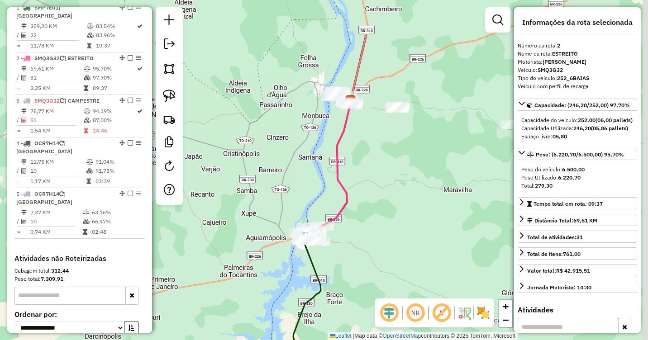
drag, startPoint x: 392, startPoint y: 126, endPoint x: 301, endPoint y: 201, distance: 117.9
click at [301, 201] on div "Janela de atendimento Grade de atendimento Capacidade Transportadoras Veículos …" at bounding box center [324, 170] width 648 height 340
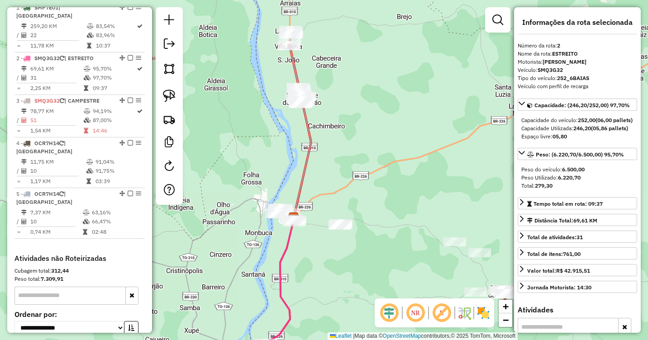
drag, startPoint x: 324, startPoint y: 62, endPoint x: 326, endPoint y: 133, distance: 71.5
click at [326, 133] on div "Janela de atendimento Grade de atendimento Capacidade Transportadoras Veículos …" at bounding box center [324, 170] width 648 height 340
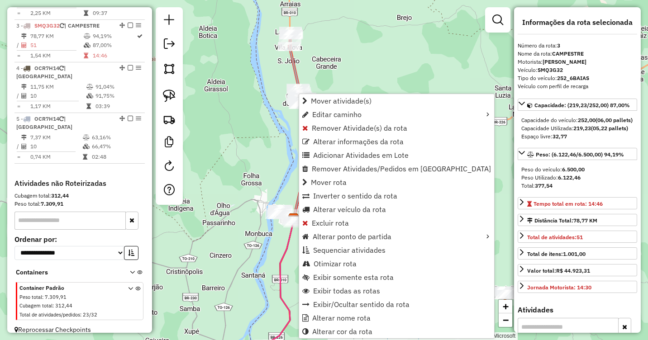
scroll to position [432, 0]
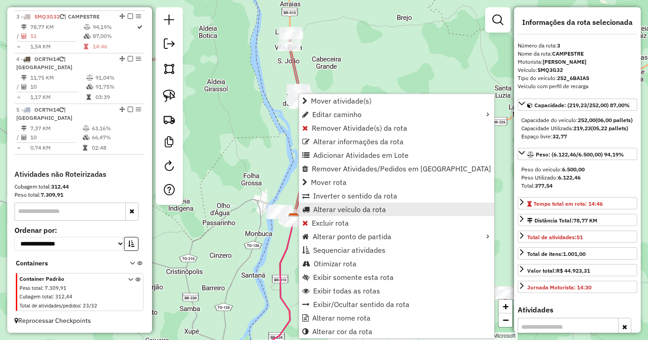
click at [344, 210] on span "Alterar veículo da rota" at bounding box center [349, 209] width 73 height 7
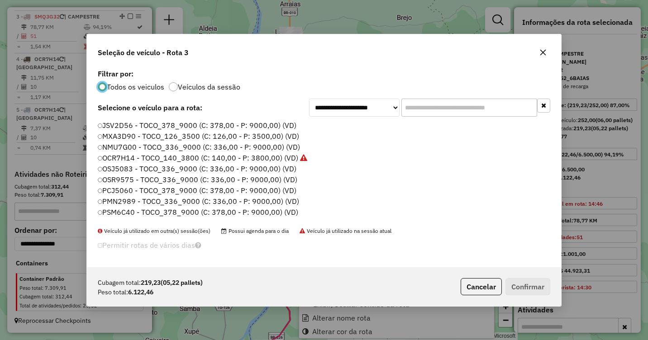
scroll to position [5, 3]
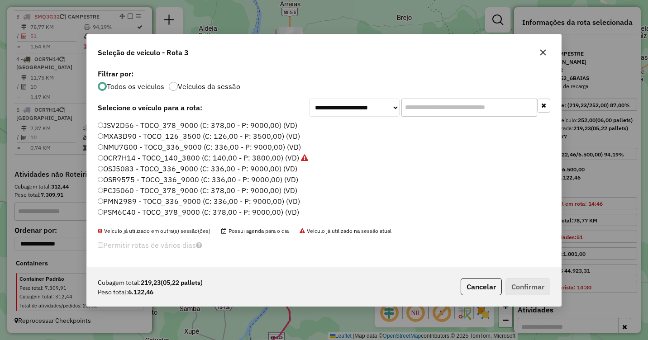
click at [115, 128] on label "JSV2D56 - TOCO_378_9000 (C: 378,00 - P: 9000,00) (VD)" at bounding box center [197, 125] width 199 height 11
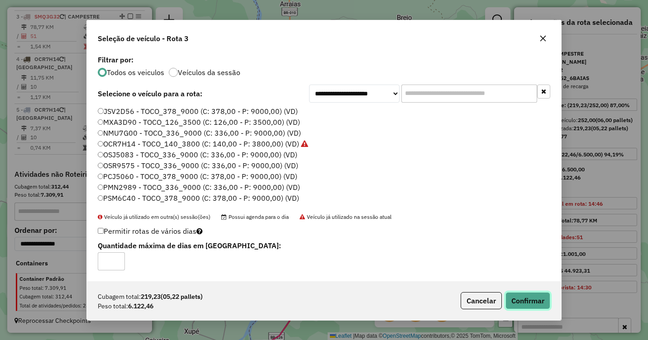
click at [518, 300] on button "Confirmar" at bounding box center [527, 300] width 45 height 17
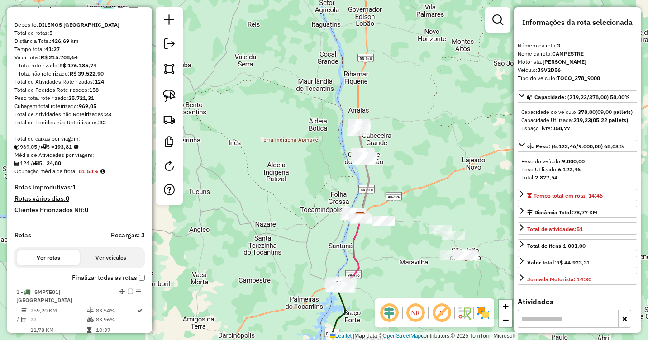
scroll to position [0, 0]
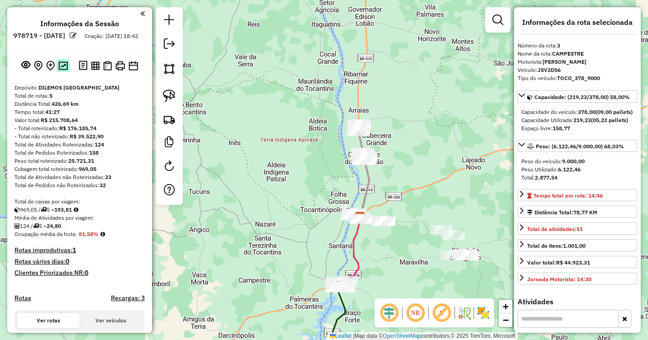
click at [61, 70] on img at bounding box center [62, 66] width 9 height 9
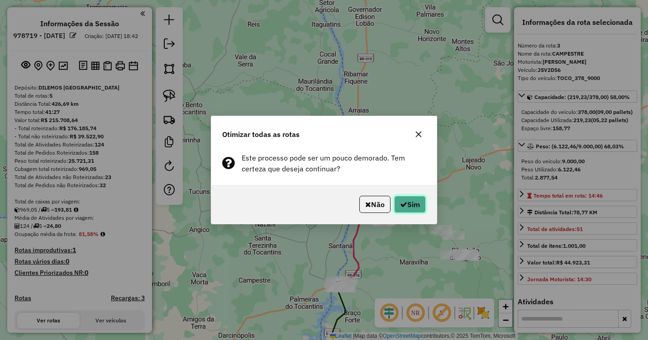
click at [410, 202] on button "Sim" at bounding box center [410, 204] width 32 height 17
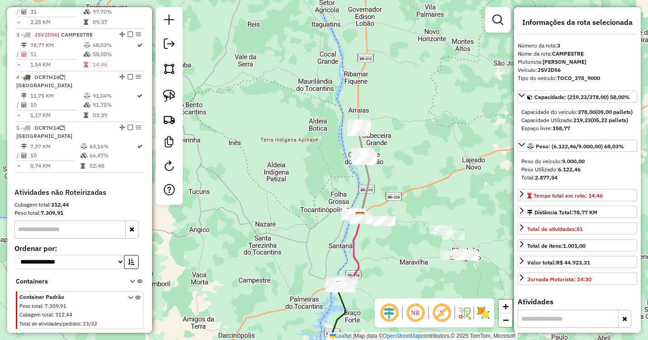
scroll to position [432, 0]
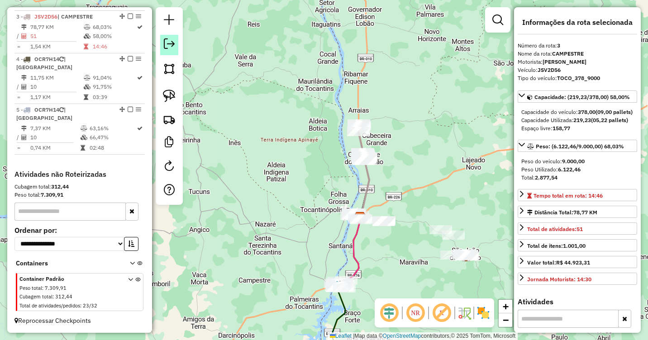
click at [171, 47] on em at bounding box center [169, 43] width 11 height 11
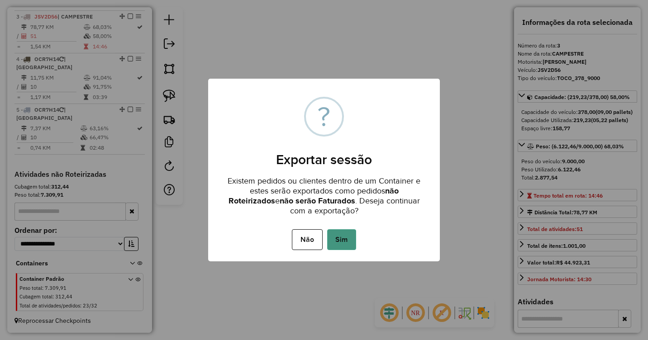
click at [342, 236] on button "Sim" at bounding box center [341, 239] width 29 height 21
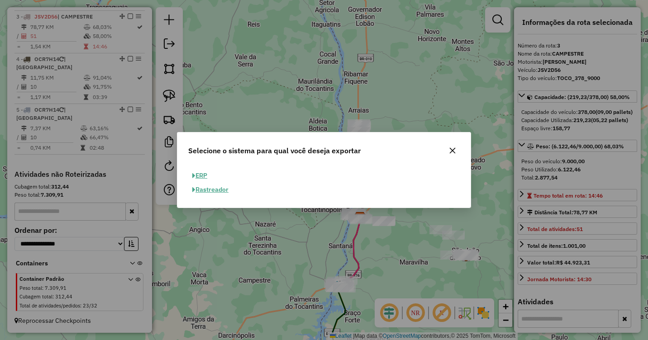
click at [198, 171] on button "ERP" at bounding box center [199, 176] width 23 height 14
select select "**"
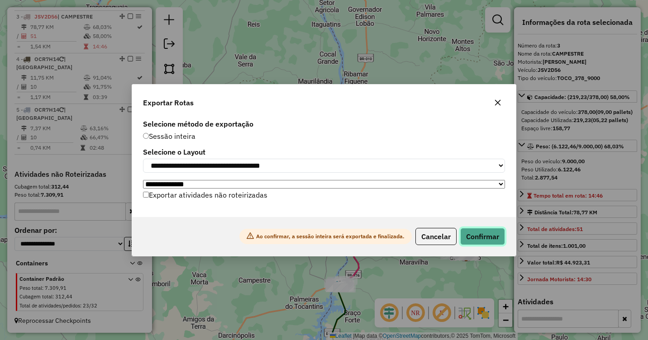
click at [481, 240] on button "Confirmar" at bounding box center [482, 236] width 45 height 17
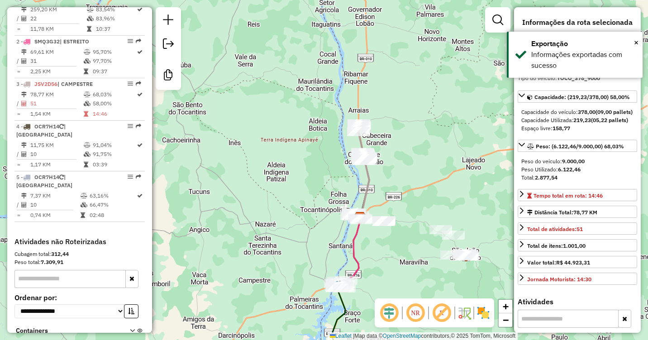
scroll to position [418, 0]
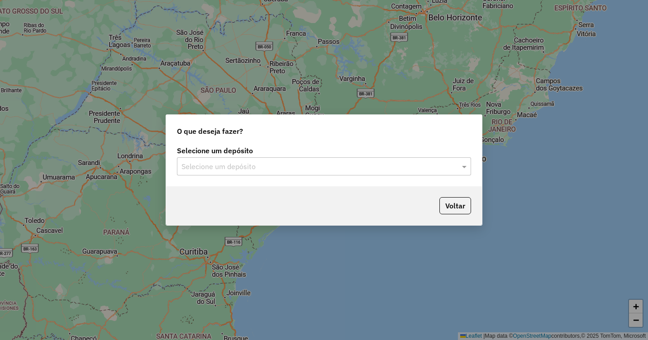
click at [236, 165] on input "text" at bounding box center [314, 166] width 267 height 11
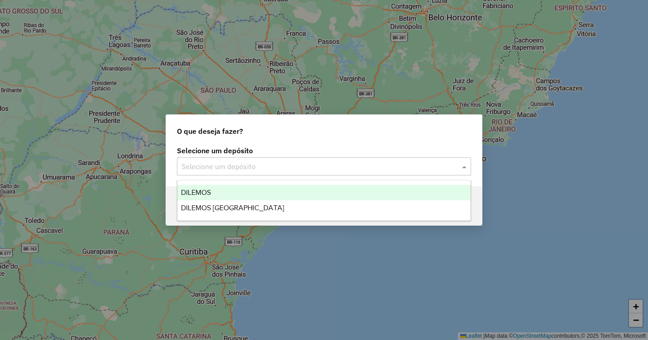
click at [199, 192] on span "DILEMOS" at bounding box center [196, 193] width 30 height 8
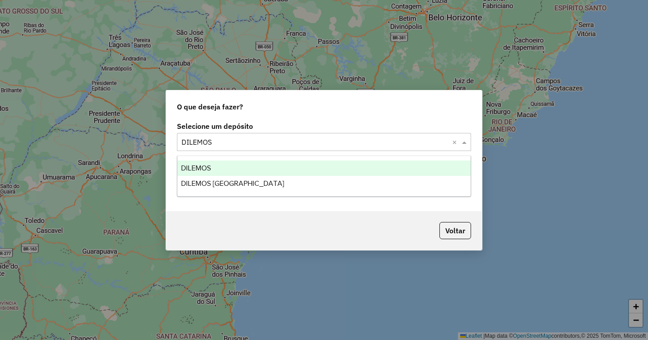
click at [252, 142] on input "text" at bounding box center [314, 142] width 267 height 11
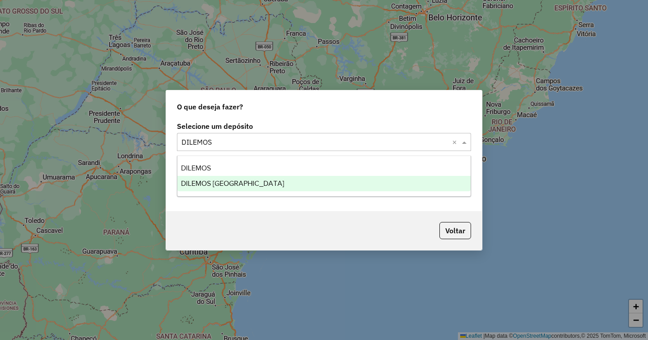
click at [221, 186] on span "DILEMOS [GEOGRAPHIC_DATA]" at bounding box center [232, 184] width 103 height 8
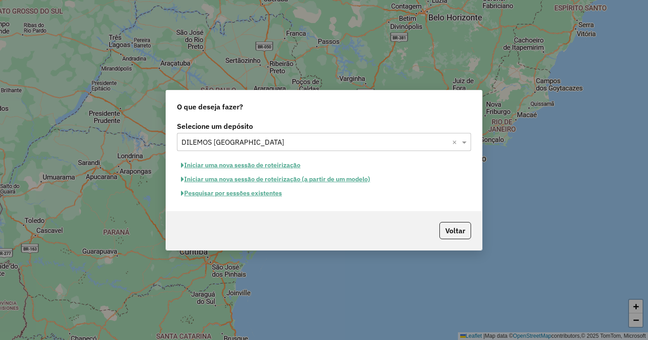
click at [269, 164] on button "Iniciar uma nova sessão de roteirização" at bounding box center [241, 165] width 128 height 14
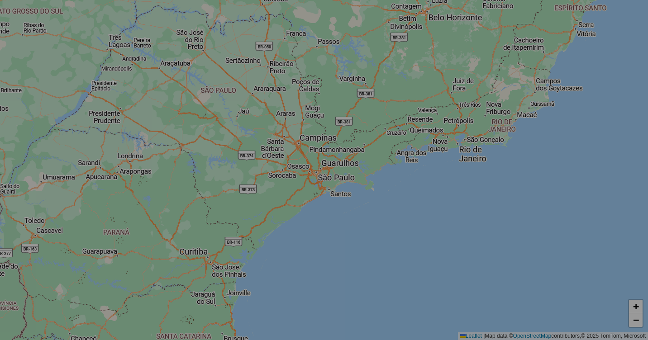
select select "*"
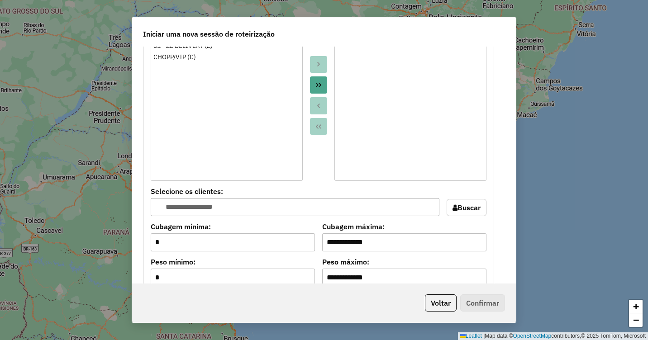
scroll to position [769, 0]
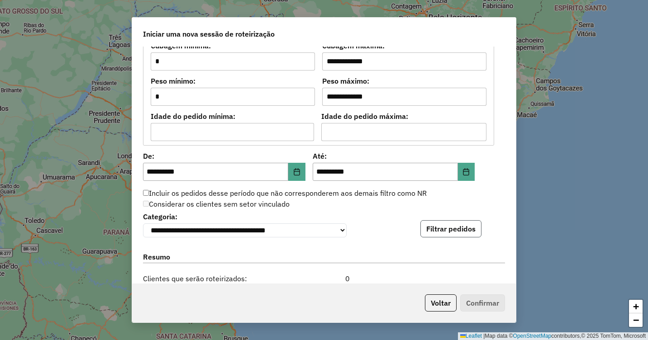
click at [441, 231] on button "Filtrar pedidos" at bounding box center [450, 228] width 61 height 17
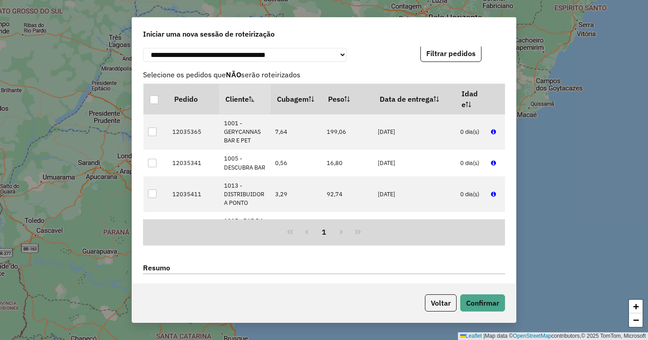
scroll to position [1086, 0]
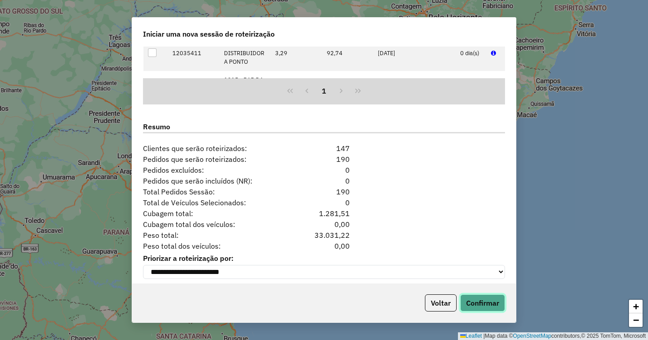
click at [478, 303] on button "Confirmar" at bounding box center [482, 302] width 45 height 17
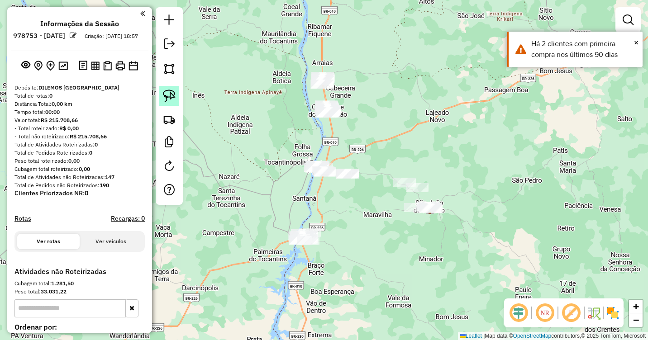
click at [165, 99] on img at bounding box center [169, 96] width 13 height 13
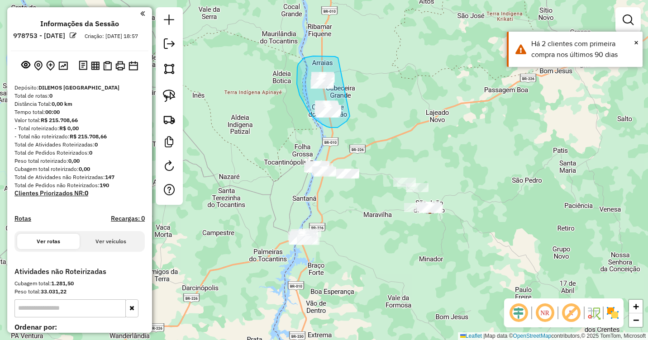
drag, startPoint x: 327, startPoint y: 56, endPoint x: 350, endPoint y: 116, distance: 64.4
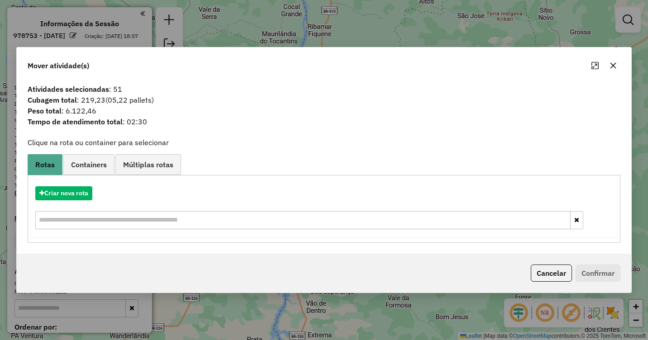
click at [617, 62] on button "button" at bounding box center [613, 65] width 14 height 14
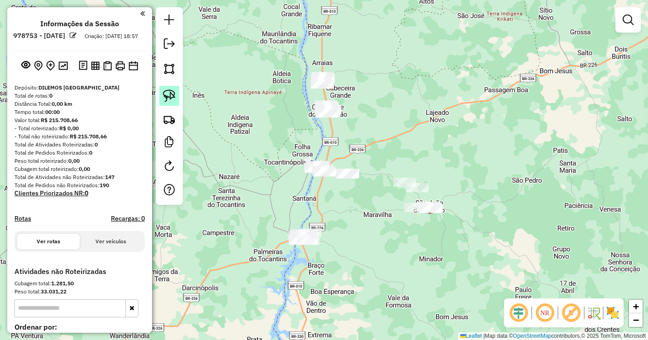
click at [169, 94] on img at bounding box center [169, 96] width 13 height 13
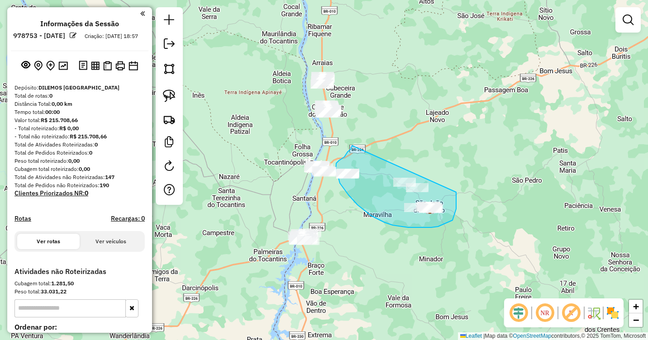
drag, startPoint x: 352, startPoint y: 146, endPoint x: 456, endPoint y: 191, distance: 113.6
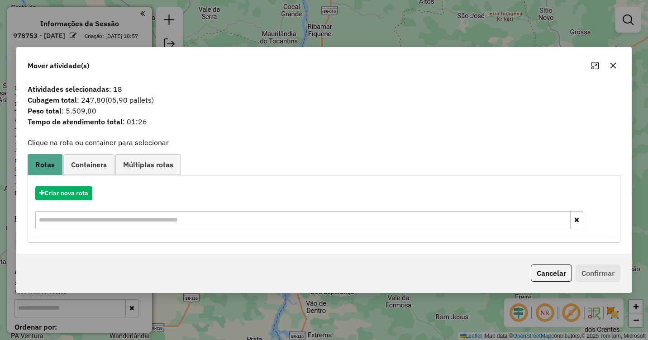
click at [612, 66] on icon "button" at bounding box center [613, 66] width 6 height 6
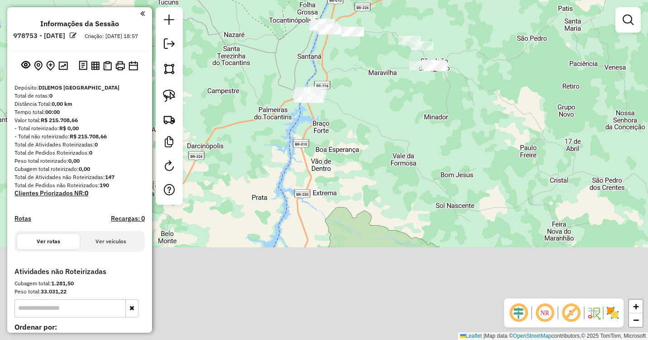
drag, startPoint x: 352, startPoint y: 228, endPoint x: 357, endPoint y: 65, distance: 163.4
click at [357, 75] on div "Janela de atendimento Grade de atendimento Capacidade Transportadoras Veículos …" at bounding box center [324, 170] width 648 height 340
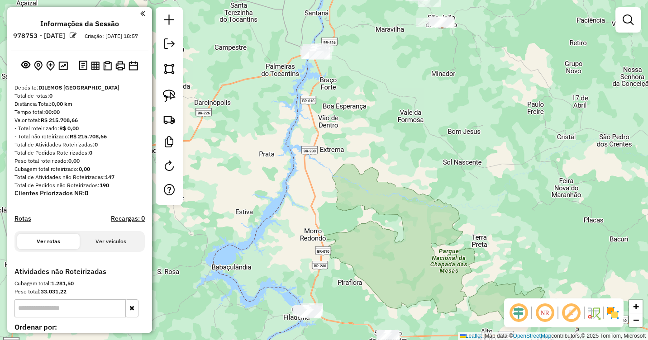
drag, startPoint x: 334, startPoint y: 215, endPoint x: 342, endPoint y: 270, distance: 55.2
click at [342, 270] on div "Janela de atendimento Grade de atendimento Capacidade Transportadoras Veículos …" at bounding box center [324, 170] width 648 height 340
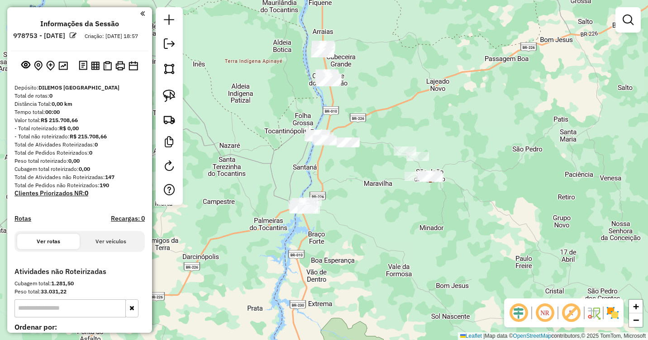
drag, startPoint x: 379, startPoint y: 110, endPoint x: 364, endPoint y: 209, distance: 99.7
click at [364, 209] on div "Janela de atendimento Grade de atendimento Capacidade Transportadoras Veículos …" at bounding box center [324, 170] width 648 height 340
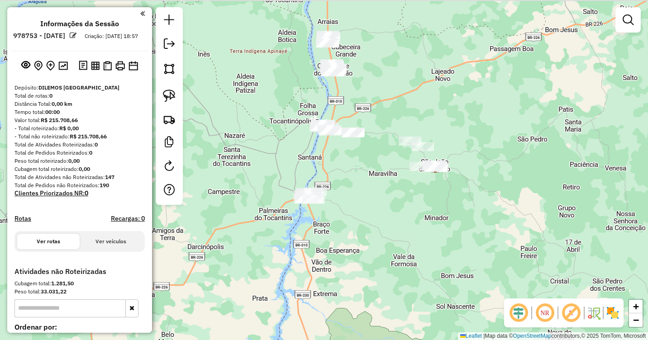
drag, startPoint x: 403, startPoint y: 79, endPoint x: 360, endPoint y: 133, distance: 69.5
click at [360, 133] on div "Janela de atendimento Grade de atendimento Capacidade Transportadoras Veículos …" at bounding box center [324, 170] width 648 height 340
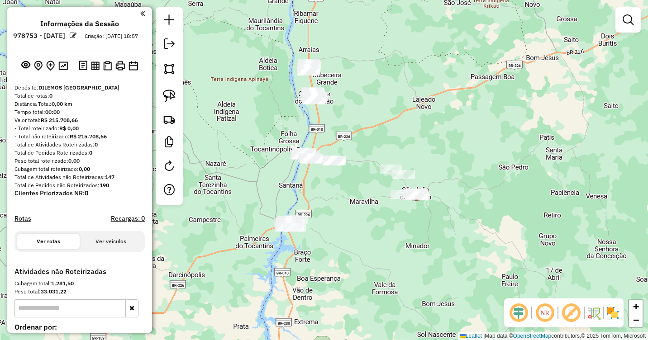
drag, startPoint x: 332, startPoint y: 138, endPoint x: 340, endPoint y: 126, distance: 14.8
click at [339, 126] on div "Janela de atendimento Grade de atendimento Capacidade Transportadoras Veículos …" at bounding box center [324, 170] width 648 height 340
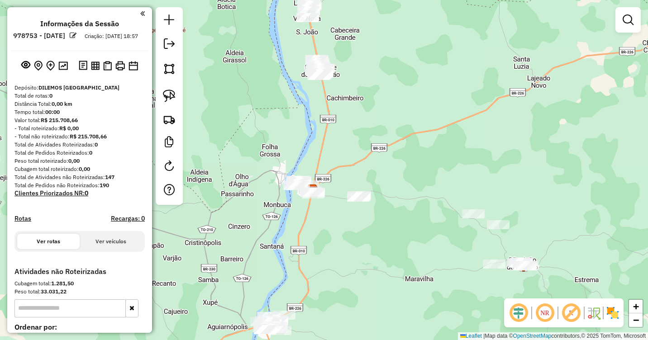
drag, startPoint x: 344, startPoint y: 138, endPoint x: 379, endPoint y: 152, distance: 37.5
click at [379, 152] on div "Janela de atendimento Grade de atendimento Capacidade Transportadoras Veículos …" at bounding box center [324, 170] width 648 height 340
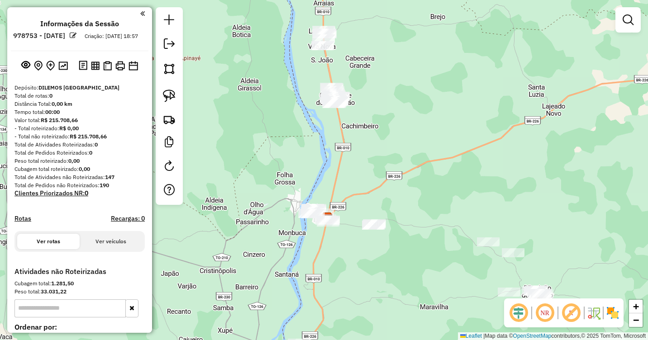
drag, startPoint x: 371, startPoint y: 121, endPoint x: 371, endPoint y: 146, distance: 24.9
click at [371, 146] on div "Janela de atendimento Grade de atendimento Capacidade Transportadoras Veículos …" at bounding box center [324, 170] width 648 height 340
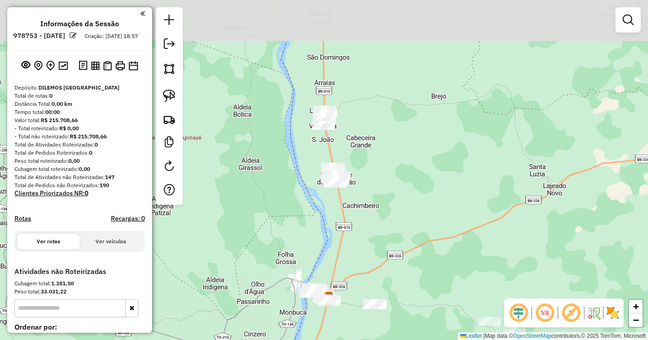
drag, startPoint x: 366, startPoint y: 105, endPoint x: 367, endPoint y: 184, distance: 79.2
click at [367, 184] on div "Janela de atendimento Grade de atendimento Capacidade Transportadoras Veículos …" at bounding box center [324, 170] width 648 height 340
